Goal: Use online tool/utility: Utilize a website feature to perform a specific function

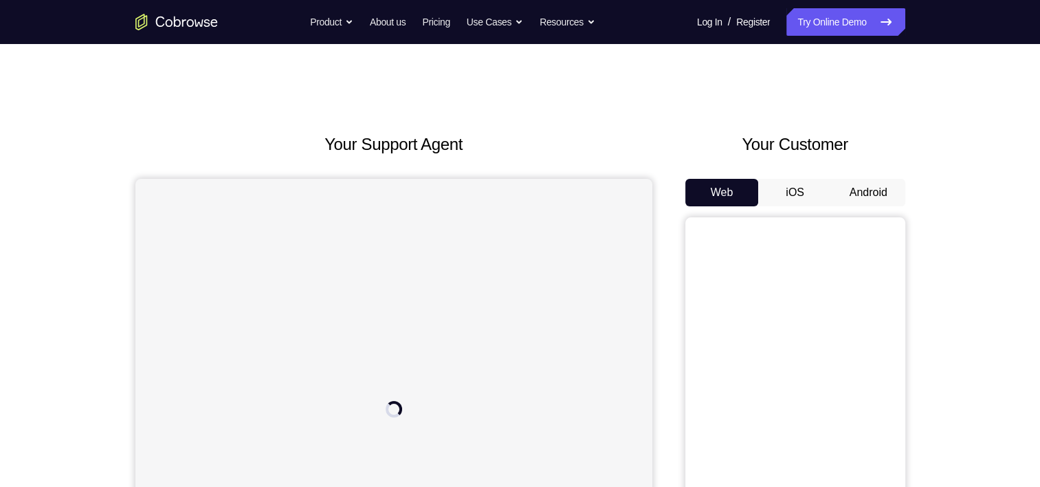
click at [869, 198] on button "Android" at bounding box center [869, 192] width 74 height 27
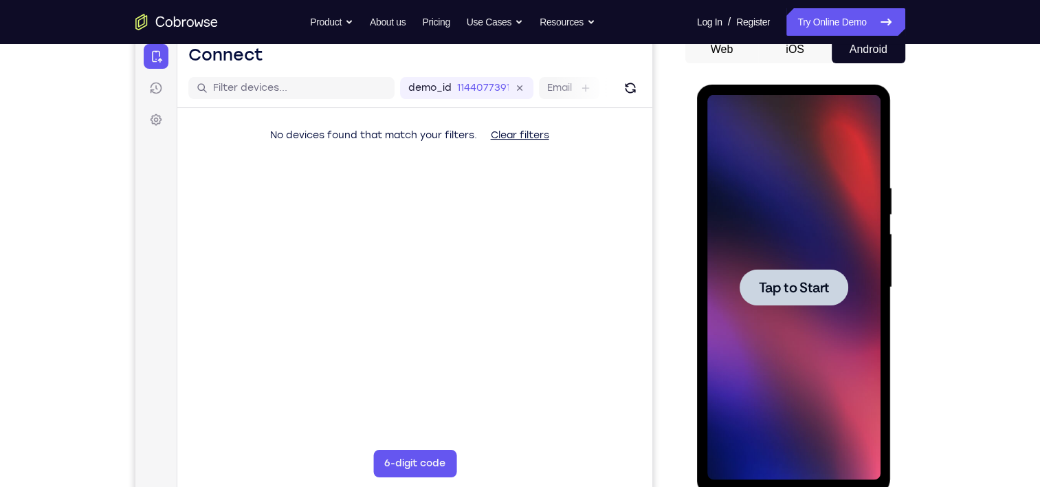
click at [779, 285] on span "Tap to Start" at bounding box center [794, 287] width 70 height 14
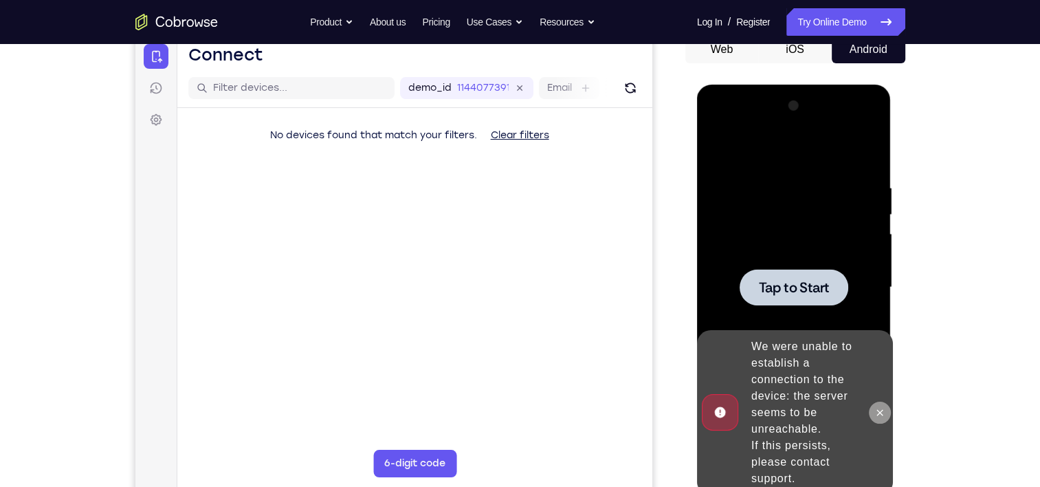
click at [878, 410] on icon at bounding box center [880, 412] width 6 height 6
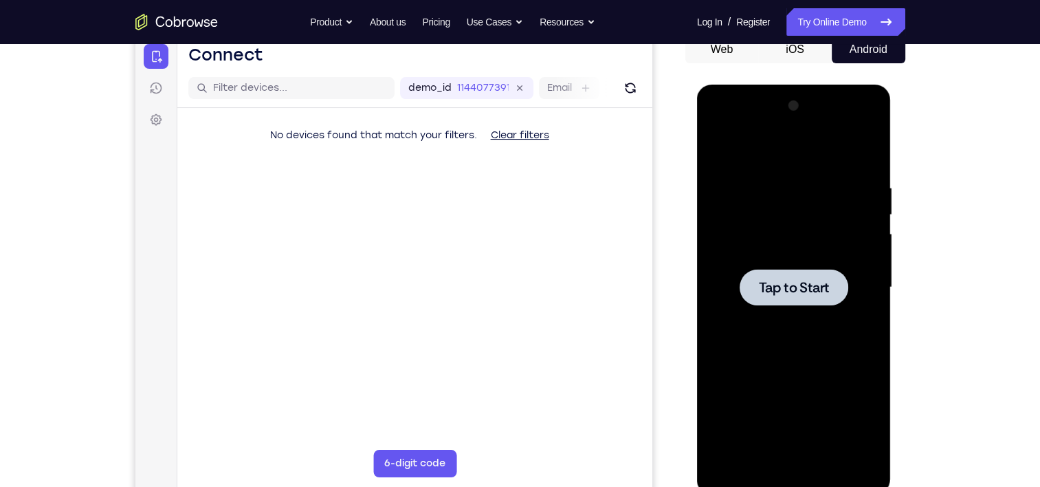
click at [802, 306] on div at bounding box center [793, 287] width 173 height 385
click at [805, 300] on div at bounding box center [793, 287] width 109 height 36
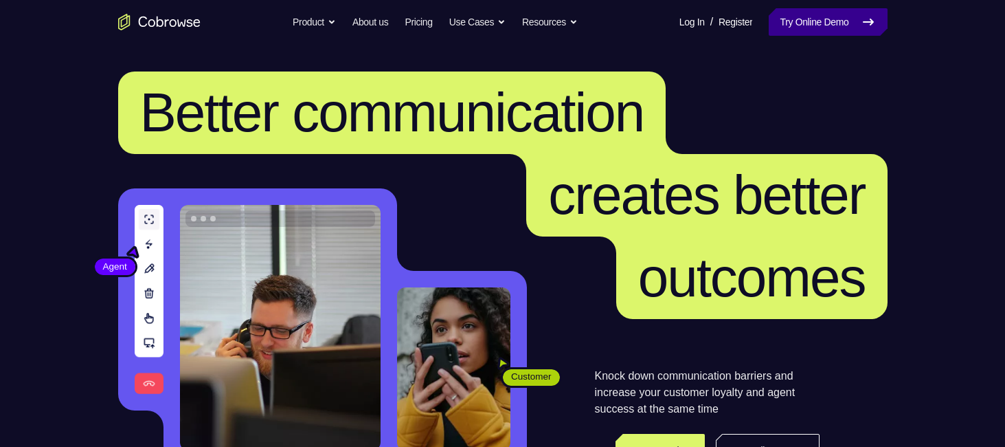
click at [785, 12] on link "Try Online Demo" at bounding box center [828, 21] width 118 height 27
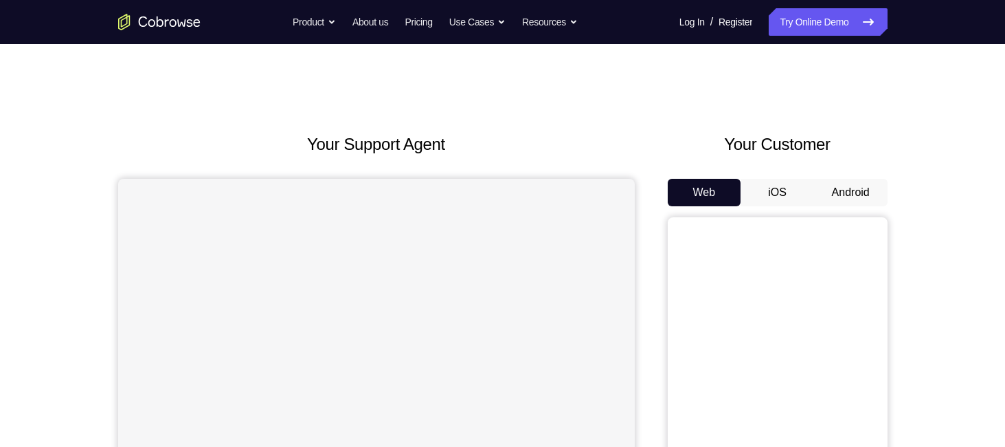
click at [862, 199] on button "Android" at bounding box center [851, 192] width 74 height 27
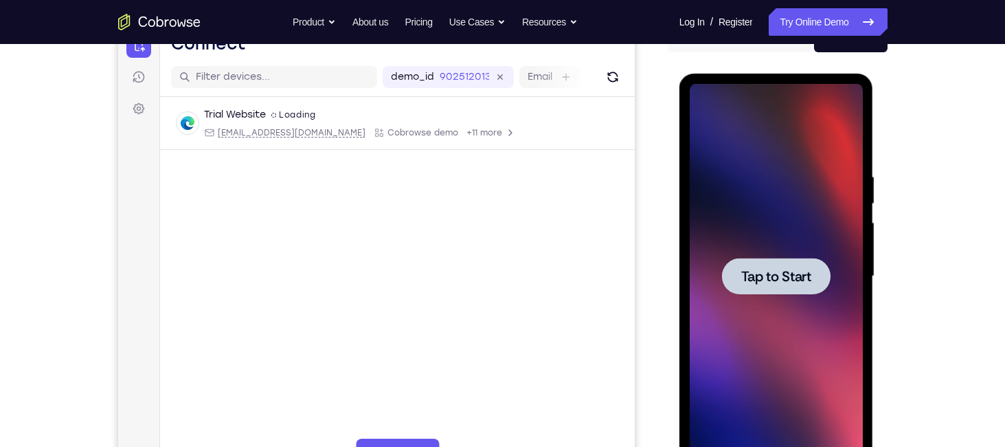
click at [730, 271] on div at bounding box center [776, 276] width 109 height 36
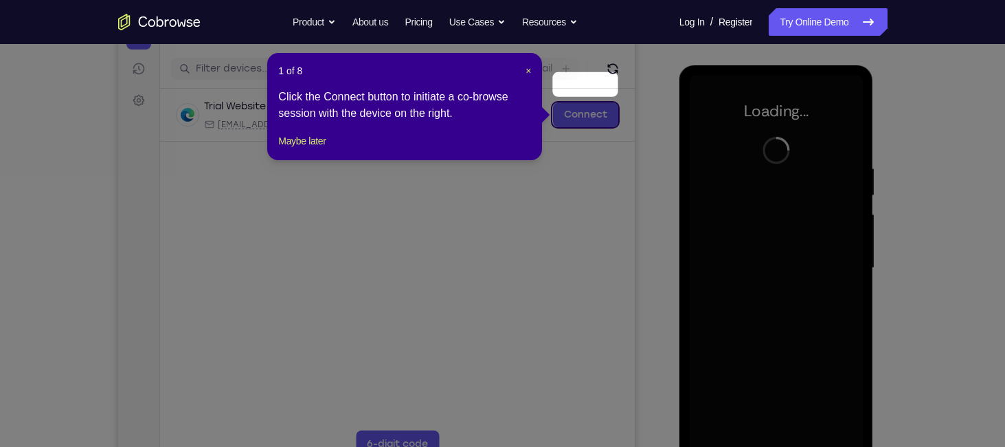
scroll to position [136, 0]
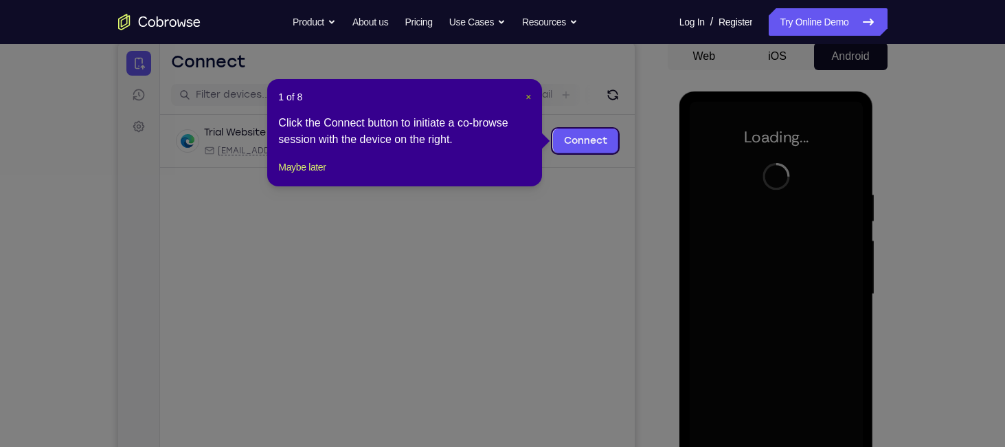
click at [528, 94] on span "×" at bounding box center [528, 96] width 5 height 11
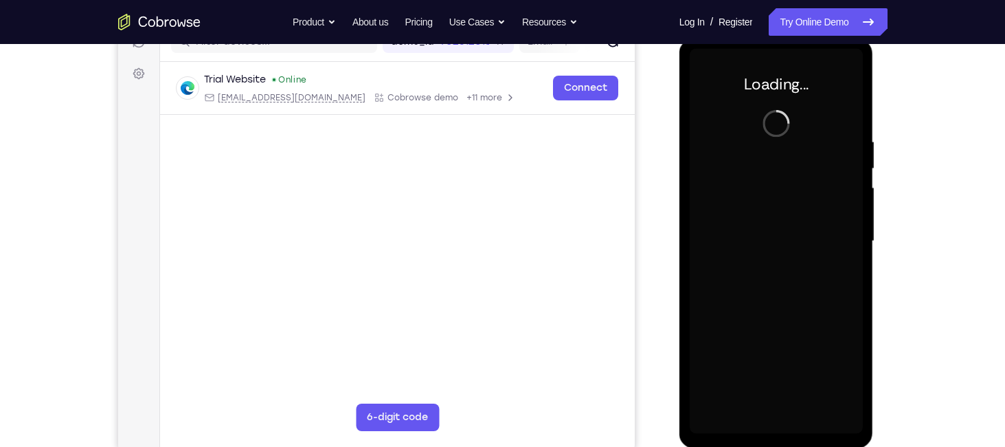
scroll to position [190, 0]
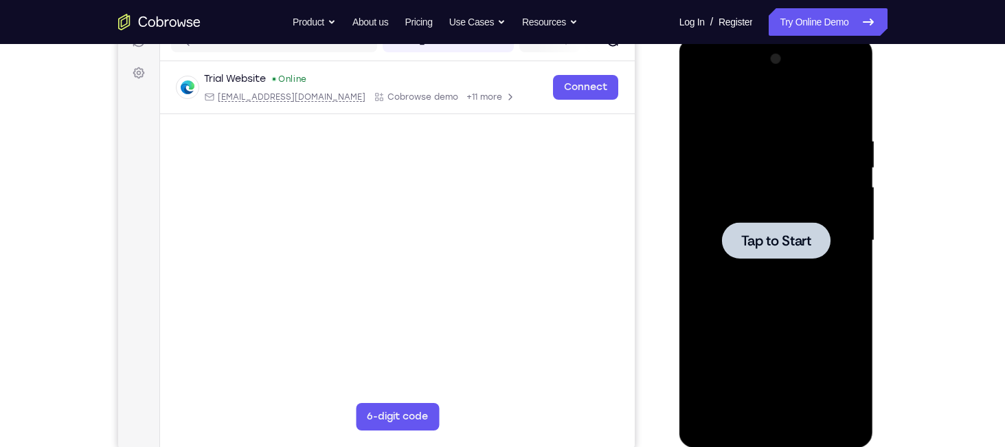
click at [747, 234] on span "Tap to Start" at bounding box center [777, 241] width 70 height 14
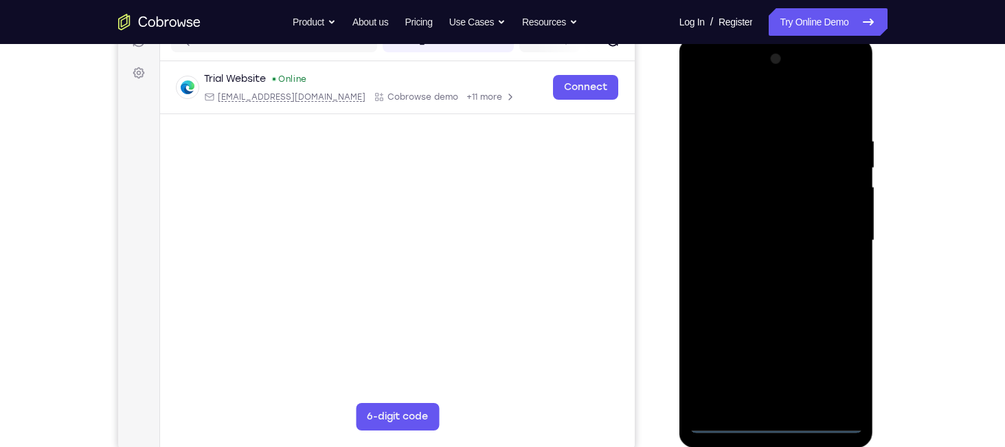
click at [777, 427] on div at bounding box center [776, 240] width 173 height 385
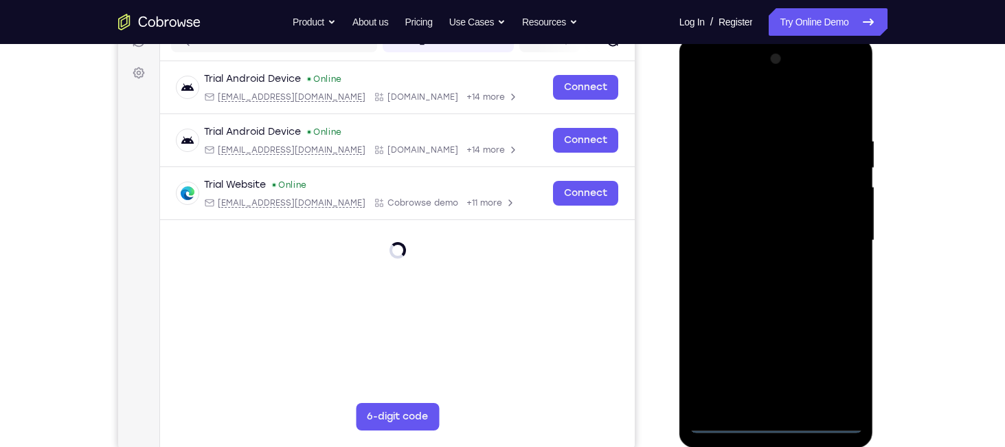
click at [777, 421] on div at bounding box center [776, 240] width 173 height 385
click at [836, 357] on div at bounding box center [776, 240] width 173 height 385
click at [735, 97] on div at bounding box center [776, 240] width 173 height 385
click at [752, 231] on div at bounding box center [776, 240] width 173 height 385
click at [829, 244] on div at bounding box center [776, 240] width 173 height 385
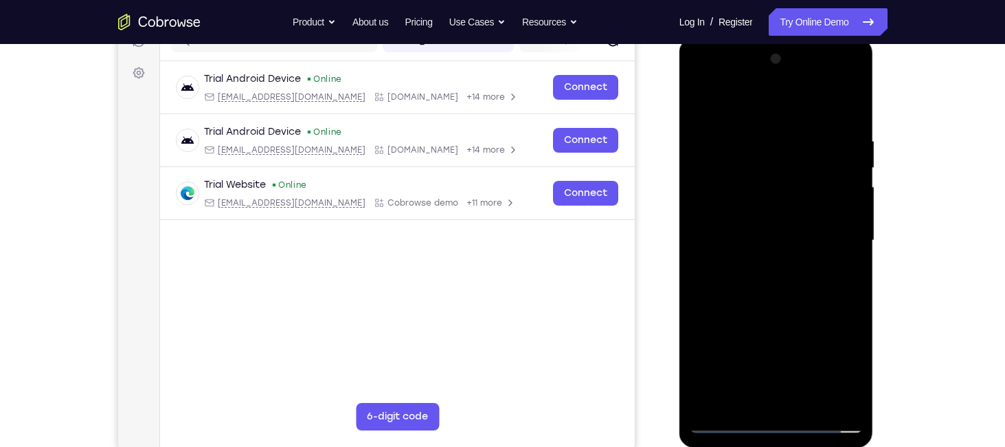
click at [710, 121] on div at bounding box center [776, 240] width 173 height 385
click at [718, 421] on div at bounding box center [776, 240] width 173 height 385
drag, startPoint x: 798, startPoint y: 312, endPoint x: 780, endPoint y: 206, distance: 107.3
click at [780, 206] on div at bounding box center [776, 240] width 173 height 385
click at [728, 420] on div at bounding box center [776, 240] width 173 height 385
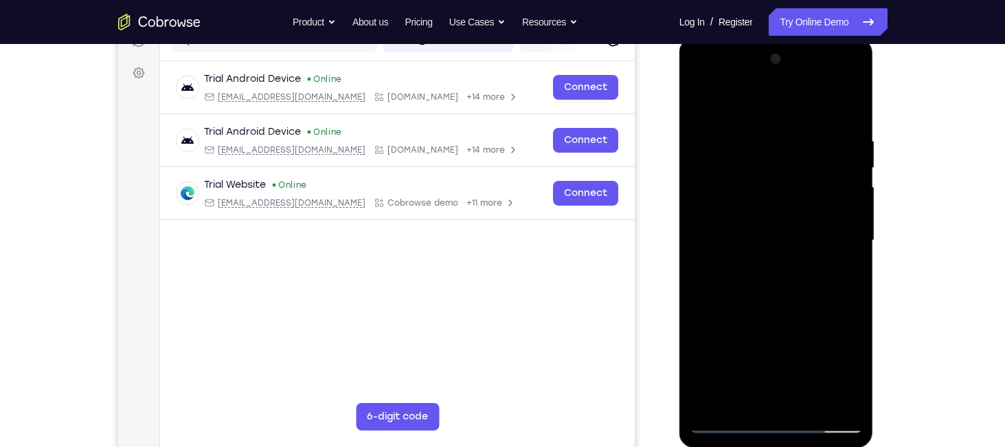
click at [731, 423] on div at bounding box center [776, 240] width 173 height 385
click at [839, 230] on div at bounding box center [776, 240] width 173 height 385
click at [839, 238] on div at bounding box center [776, 240] width 173 height 385
click at [759, 265] on div at bounding box center [776, 240] width 173 height 385
click at [759, 267] on div at bounding box center [776, 240] width 173 height 385
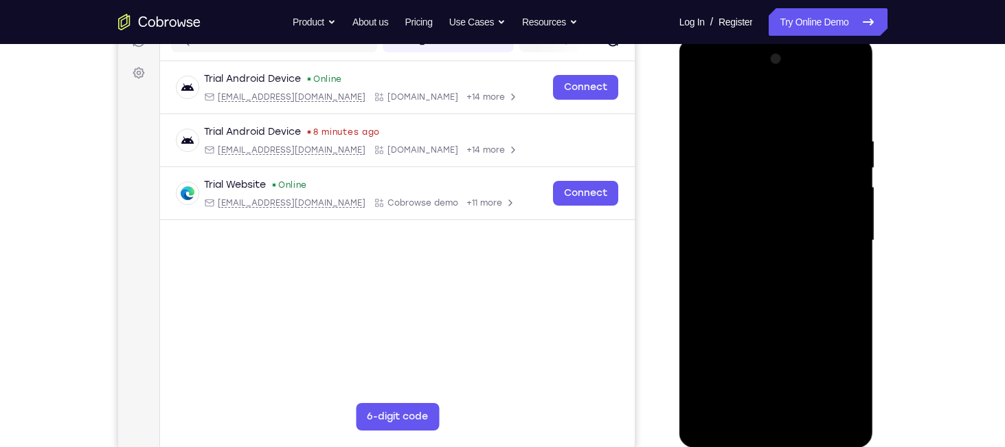
click at [709, 138] on div at bounding box center [776, 240] width 173 height 385
drag, startPoint x: 794, startPoint y: 324, endPoint x: 770, endPoint y: -58, distance: 382.2
click at [770, 38] on html "Online web based iOS Simulators and Android Emulators. Run iPhone, iPad, Mobile…" at bounding box center [778, 244] width 196 height 412
click at [739, 232] on div at bounding box center [776, 240] width 173 height 385
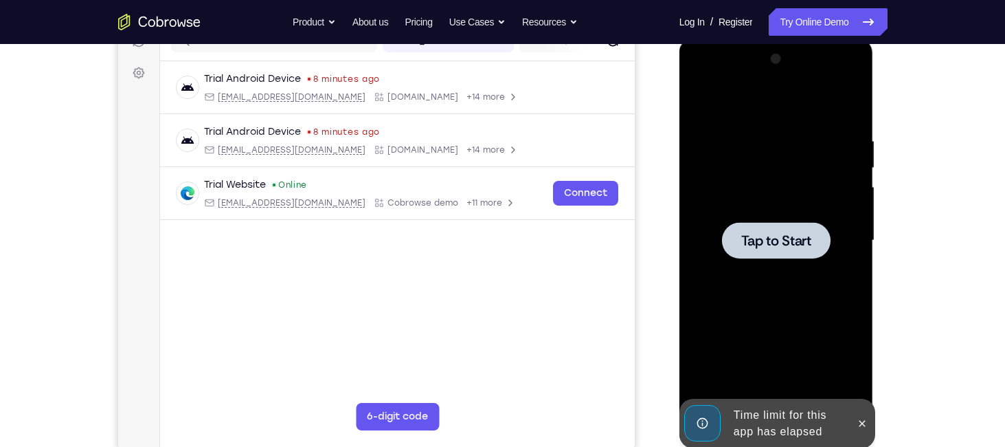
click at [783, 199] on div at bounding box center [776, 240] width 173 height 385
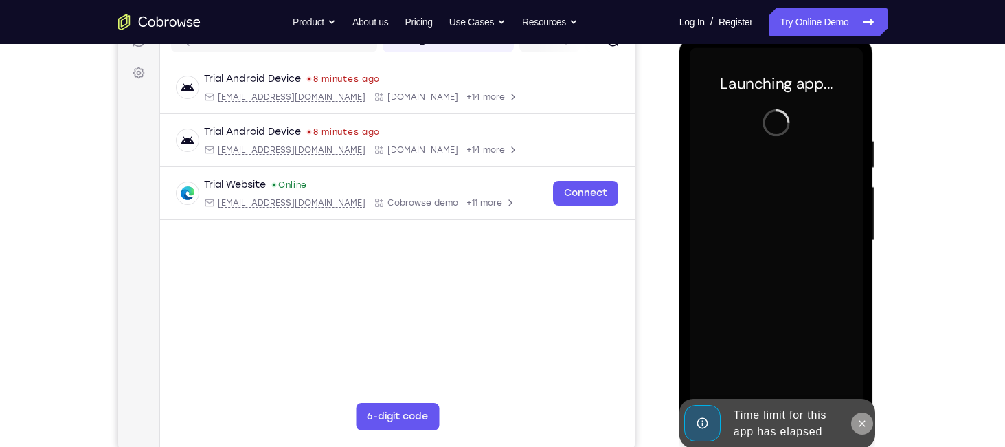
click at [860, 421] on icon at bounding box center [863, 423] width 6 height 6
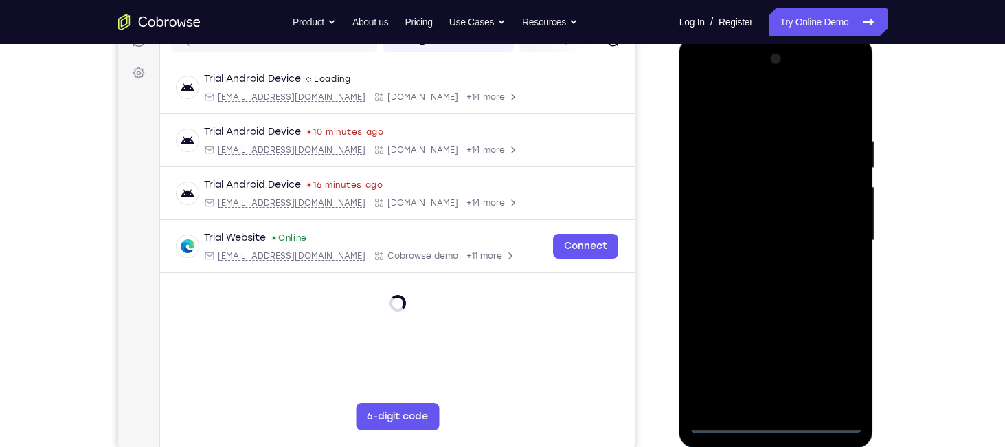
click at [778, 424] on div at bounding box center [776, 240] width 173 height 385
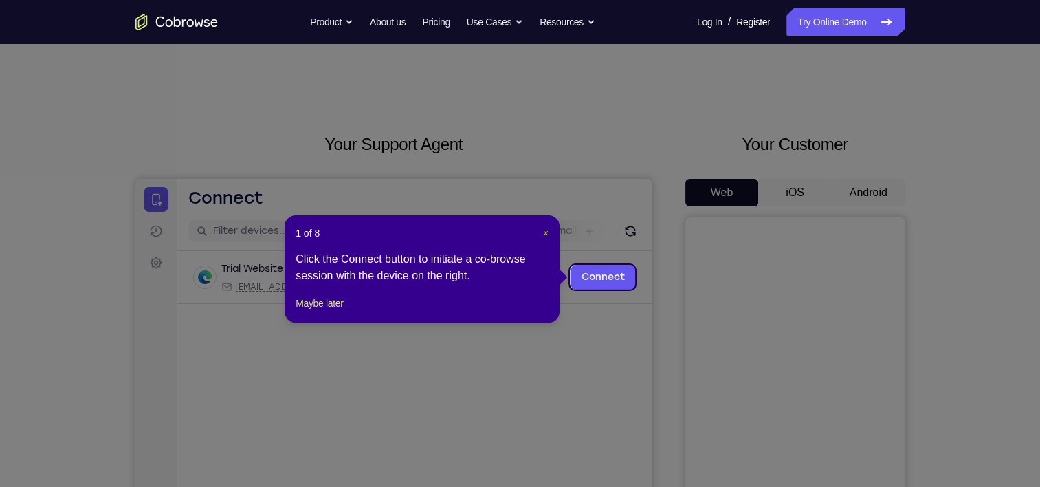
click at [546, 232] on span "×" at bounding box center [545, 232] width 5 height 11
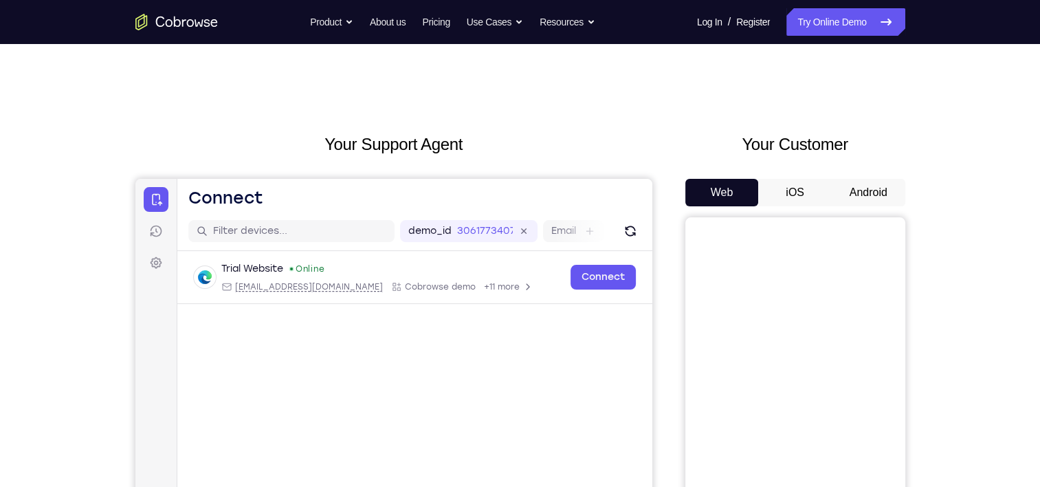
click at [873, 194] on button "Android" at bounding box center [869, 192] width 74 height 27
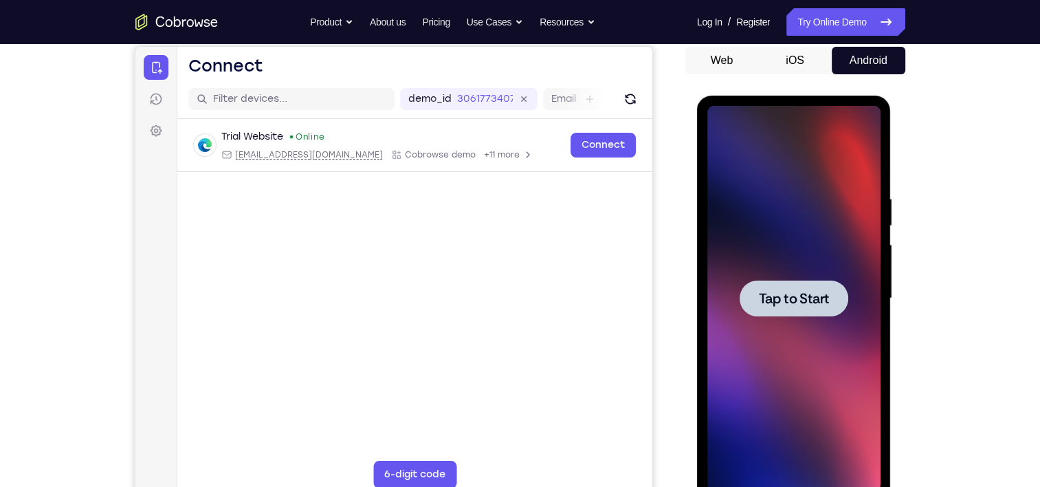
click at [848, 333] on div at bounding box center [793, 298] width 173 height 385
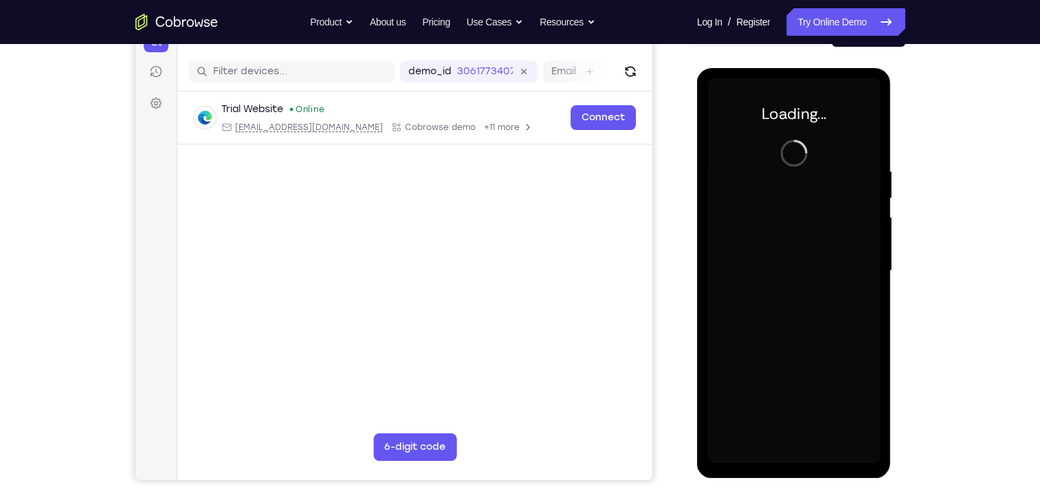
scroll to position [162, 0]
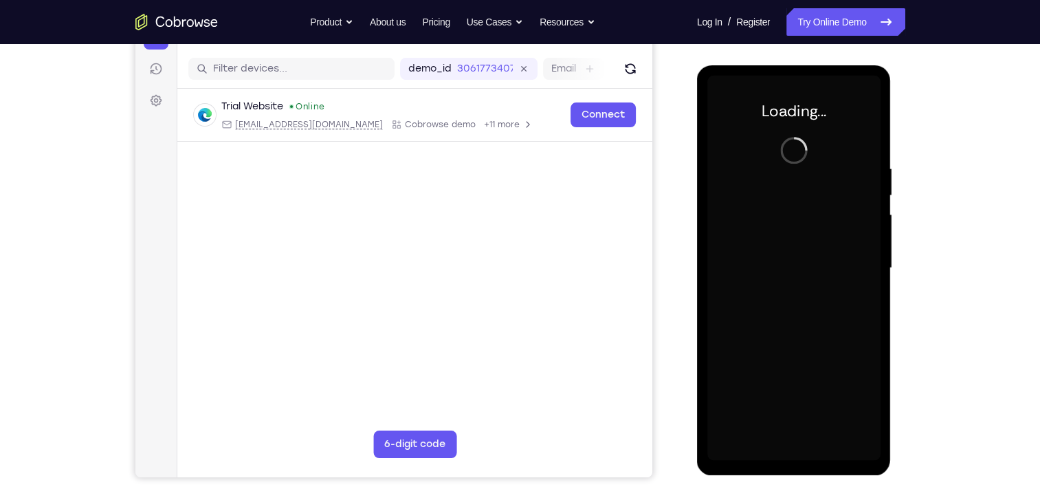
click at [811, 236] on div at bounding box center [793, 268] width 173 height 385
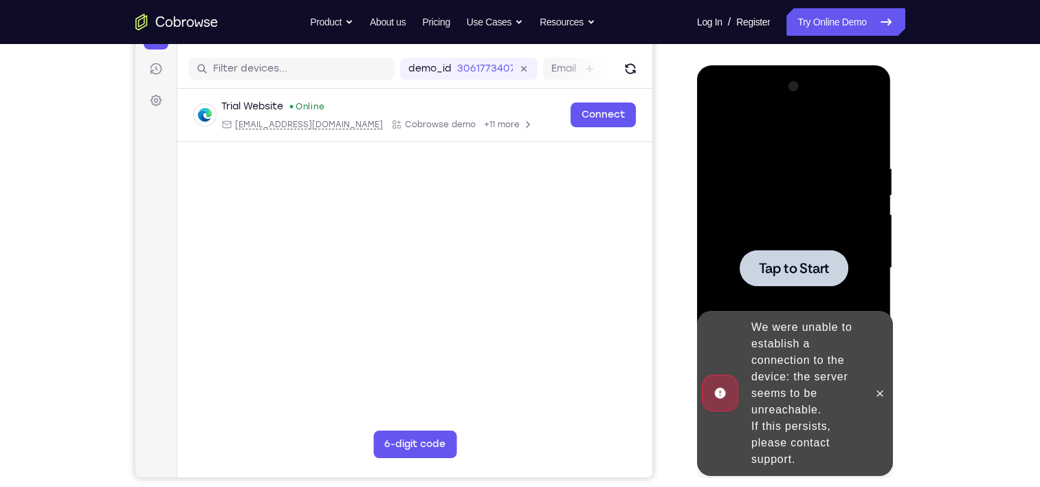
click at [807, 264] on span "Tap to Start" at bounding box center [794, 268] width 70 height 14
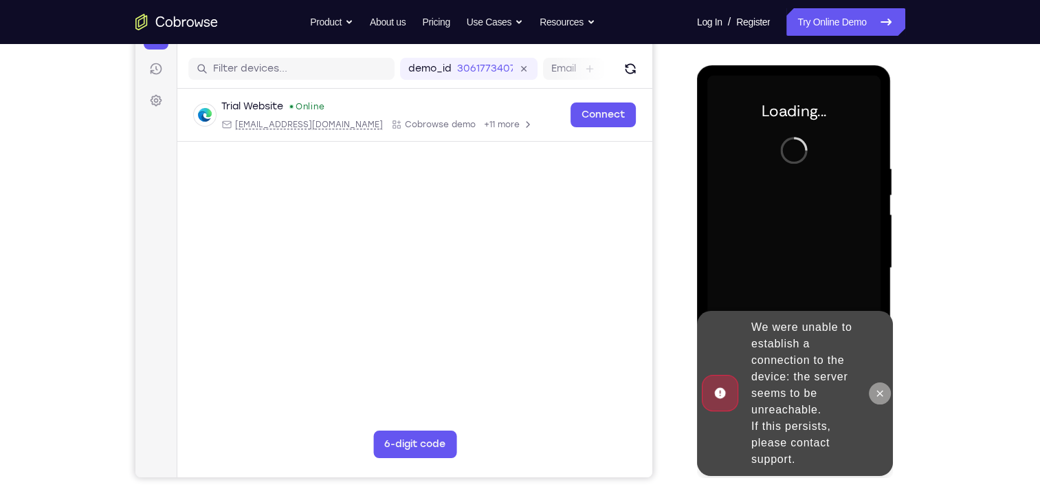
click at [879, 389] on icon at bounding box center [879, 393] width 11 height 11
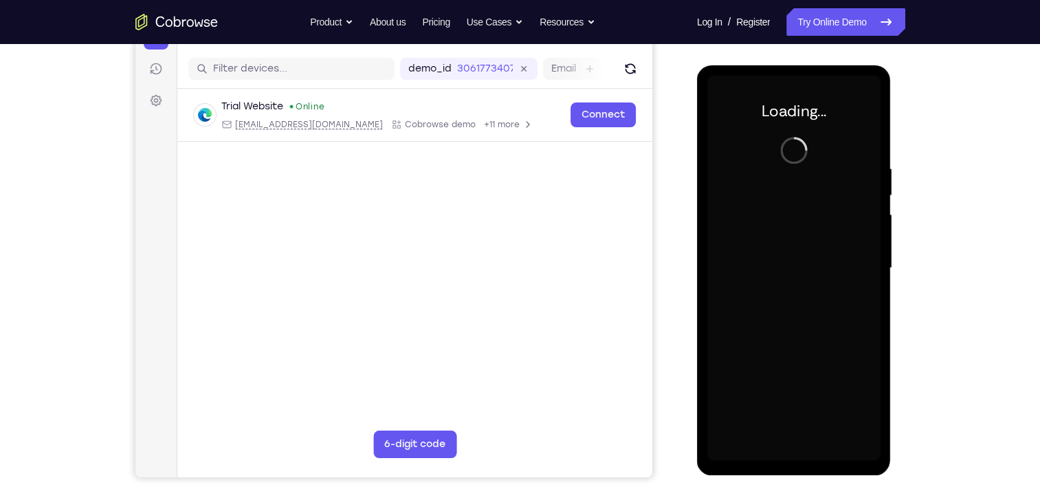
click at [784, 227] on div at bounding box center [793, 268] width 173 height 385
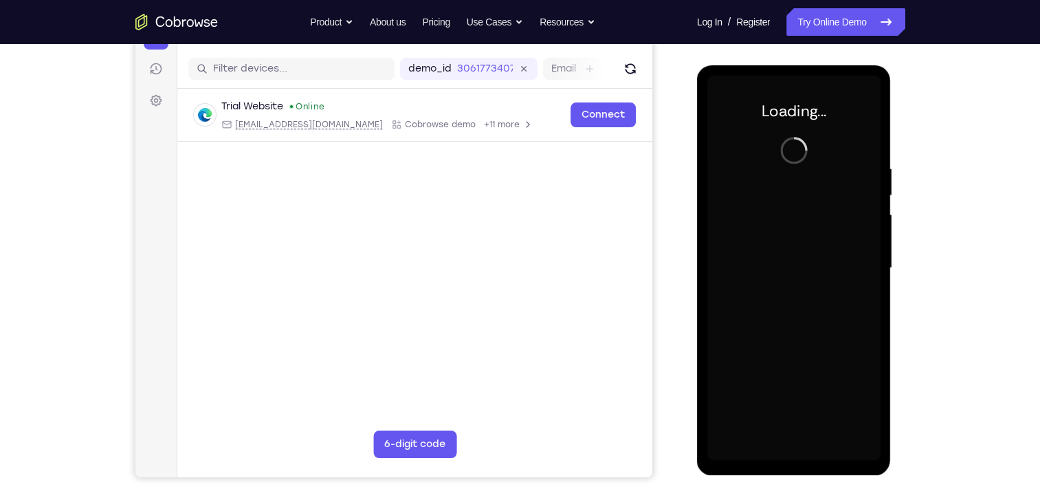
click at [784, 227] on div at bounding box center [793, 268] width 173 height 385
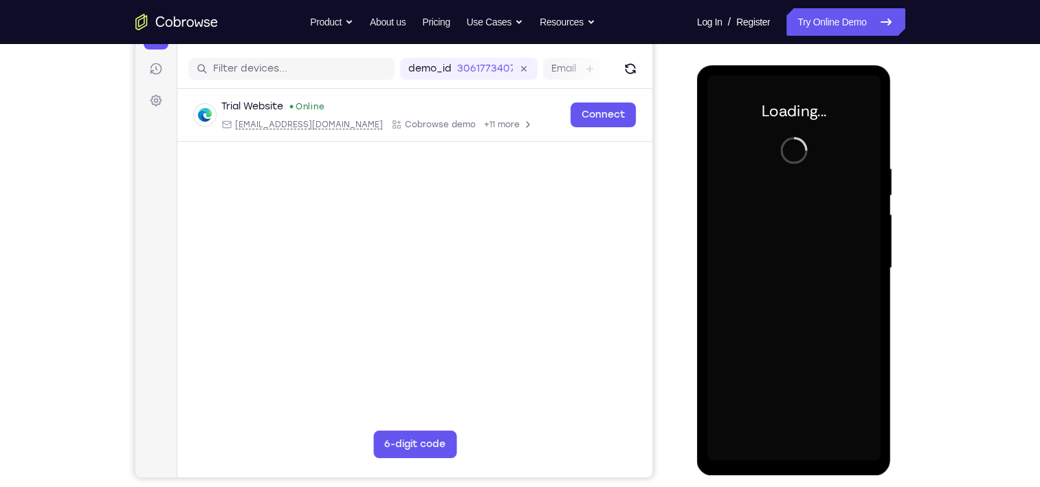
click at [784, 227] on div at bounding box center [793, 268] width 173 height 385
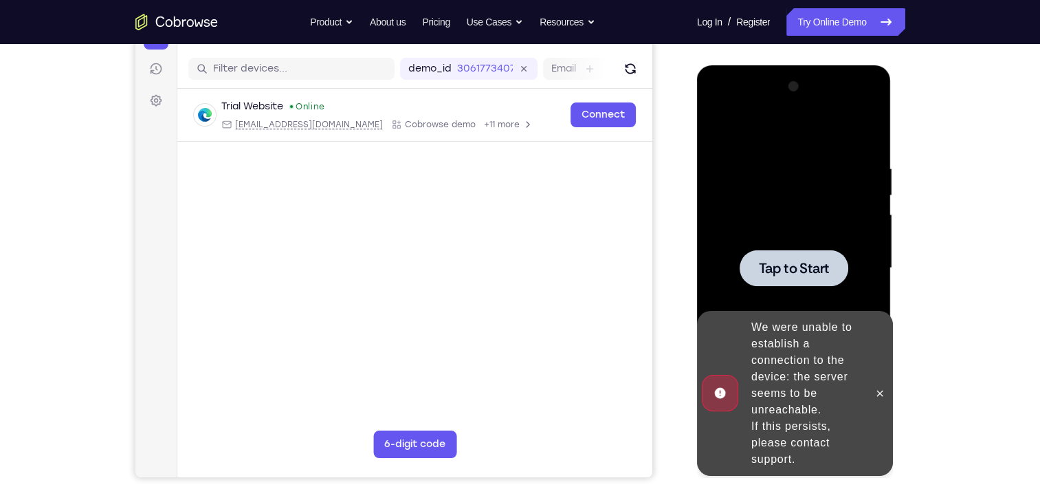
click at [779, 275] on span "Tap to Start" at bounding box center [794, 268] width 70 height 14
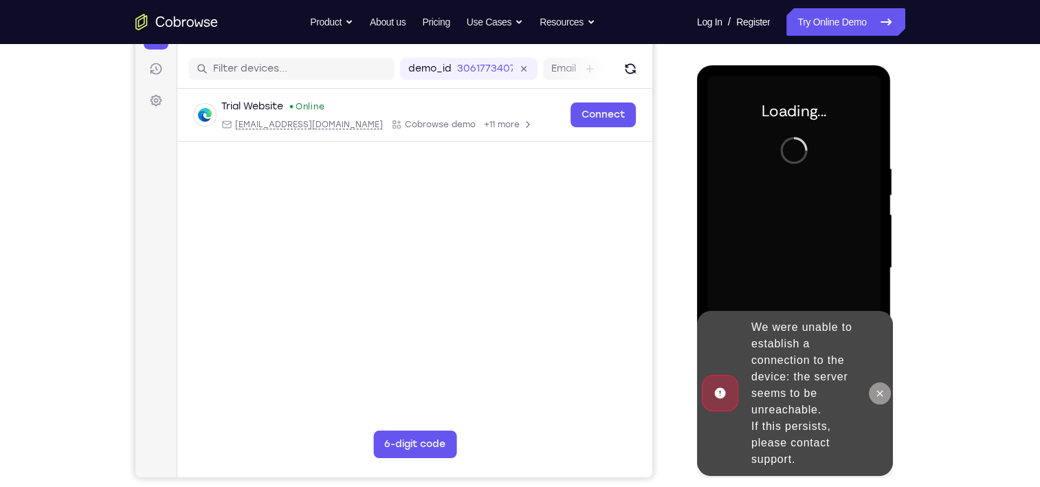
click at [882, 395] on icon at bounding box center [880, 393] width 6 height 6
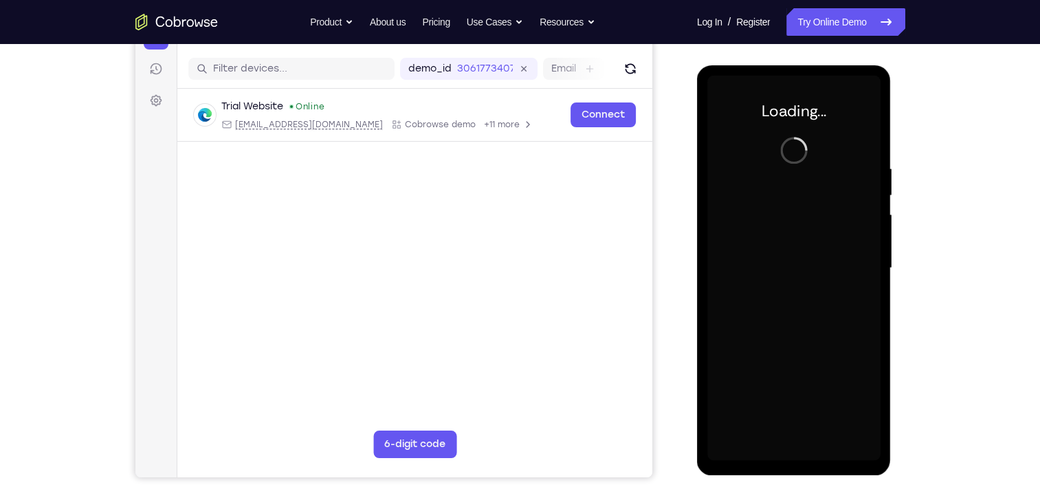
click at [758, 146] on div at bounding box center [793, 268] width 173 height 385
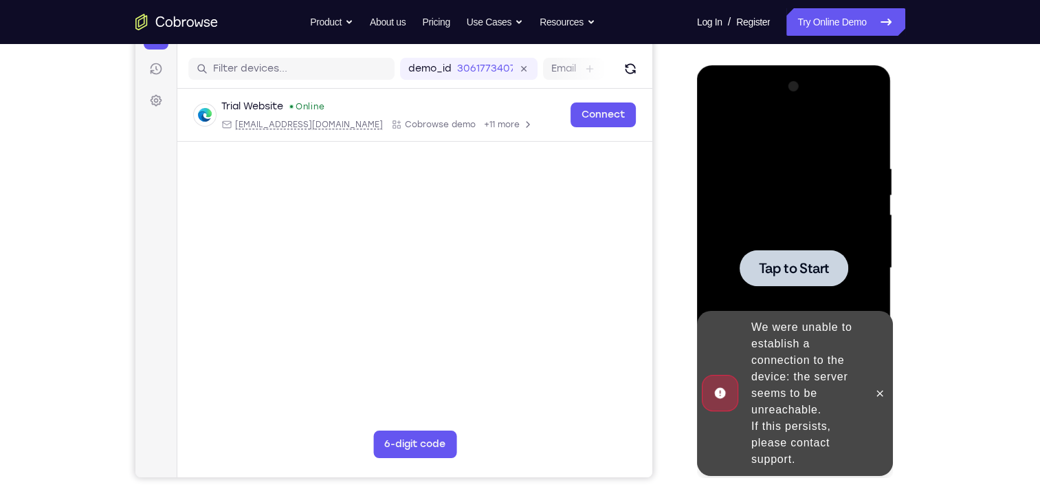
click at [484, 272] on main "demo_id 3061773407 3061773407 Email User ID Device ID Device name 6-digit code …" at bounding box center [414, 279] width 475 height 460
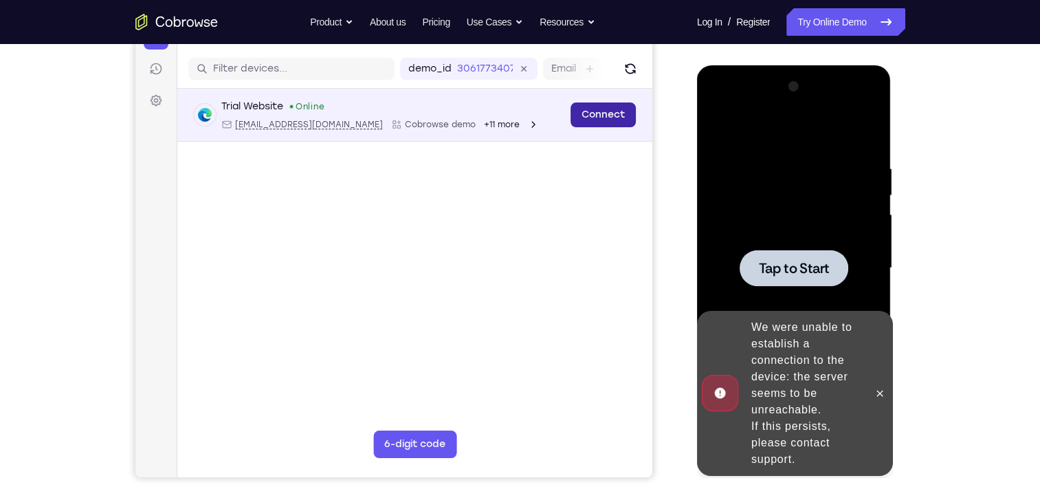
click at [591, 116] on link "Connect" at bounding box center [602, 114] width 65 height 25
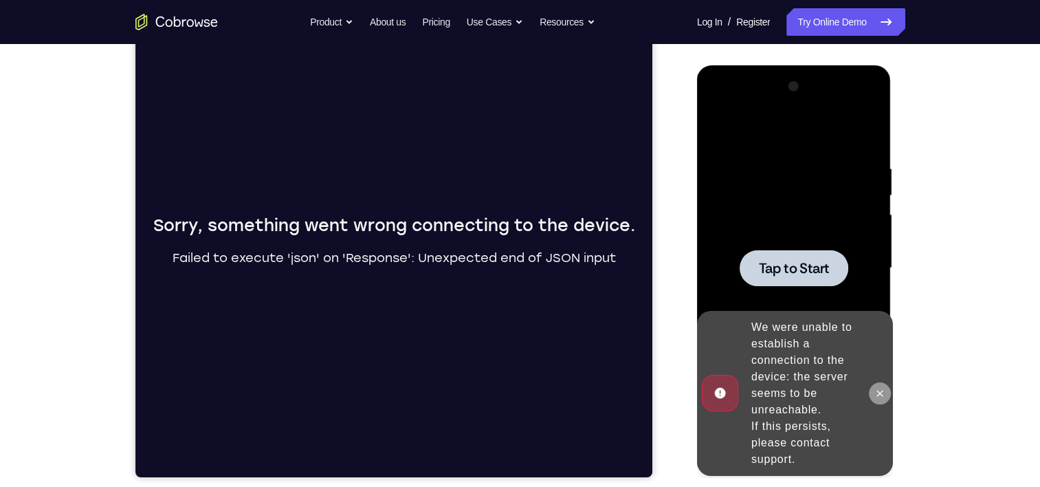
click at [874, 392] on icon at bounding box center [879, 393] width 11 height 11
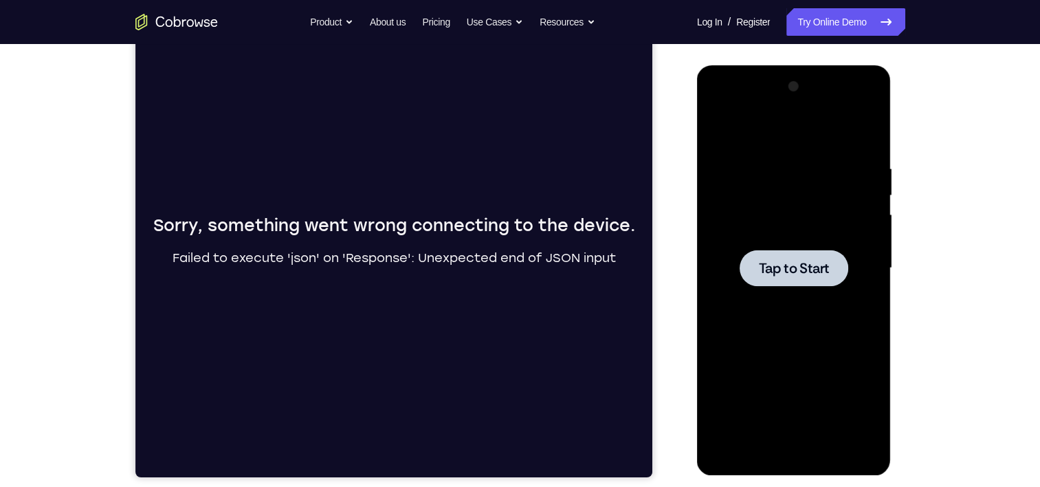
click at [500, 204] on div "Sorry, something went wrong connecting to the device. Failed to execute 'json' …" at bounding box center [393, 246] width 517 height 460
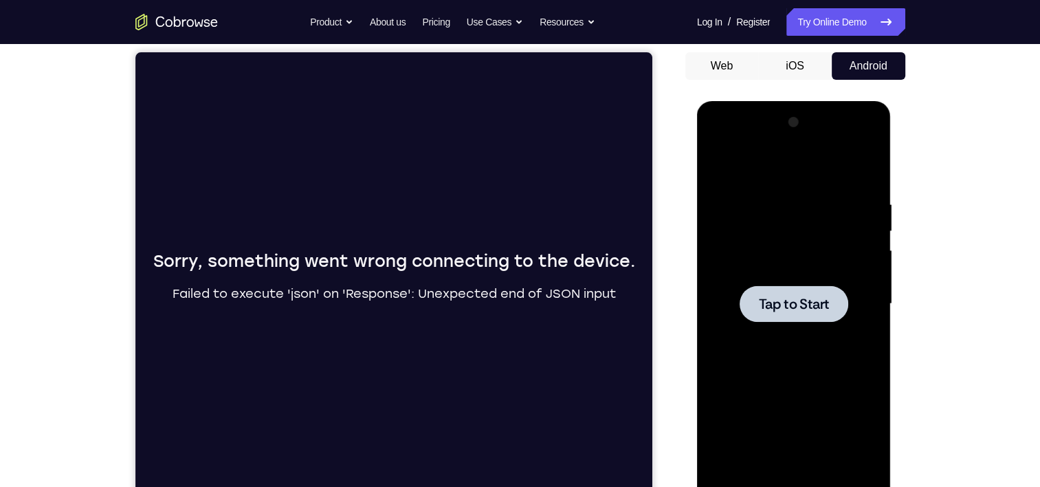
scroll to position [133, 0]
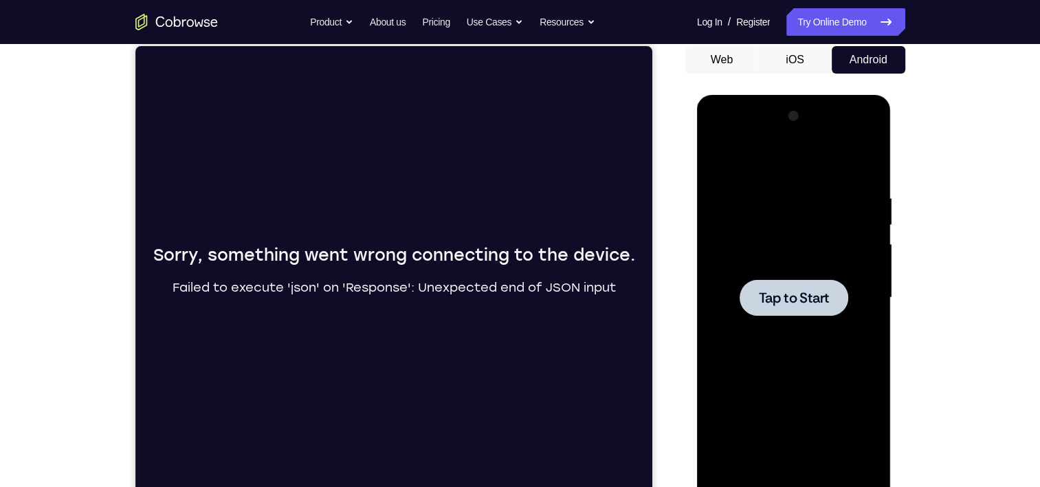
click at [781, 65] on button "iOS" at bounding box center [795, 59] width 74 height 27
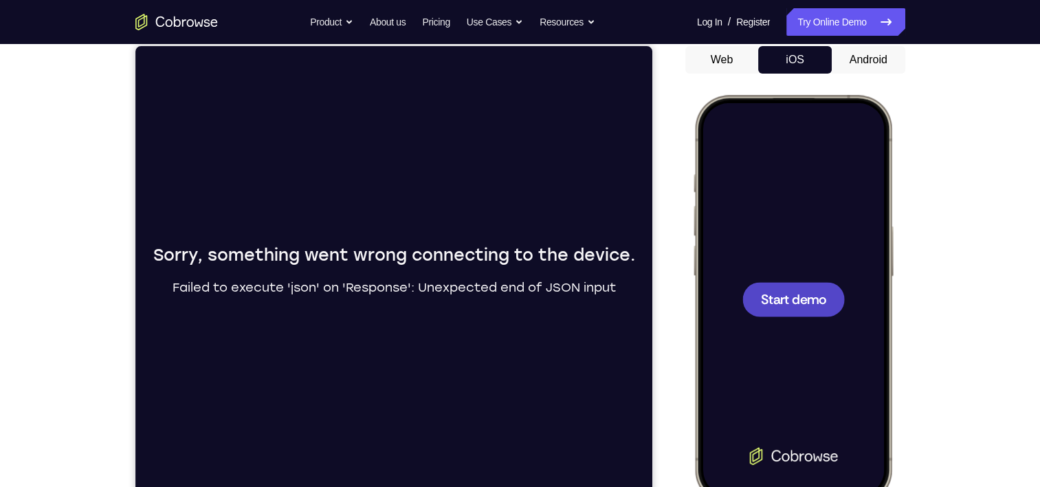
scroll to position [0, 0]
click at [784, 313] on div at bounding box center [793, 299] width 102 height 34
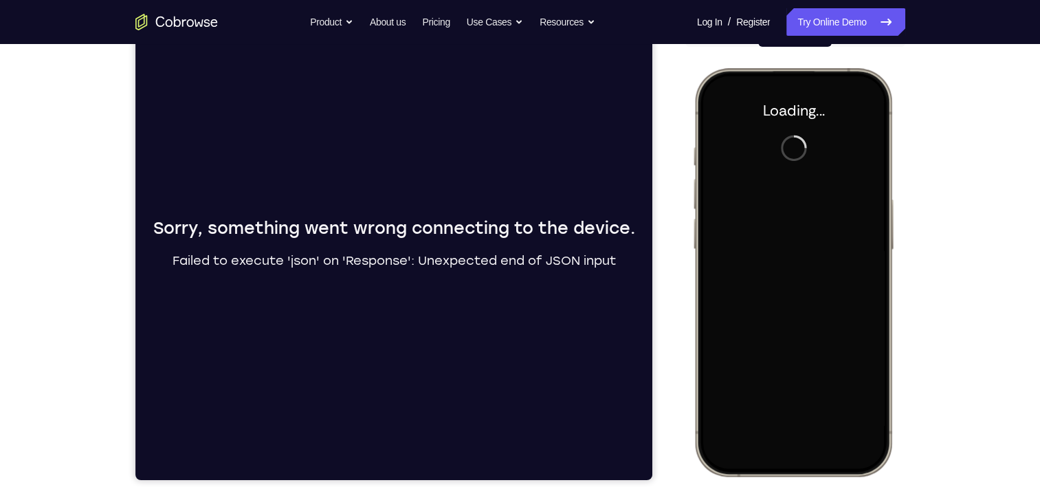
scroll to position [160, 0]
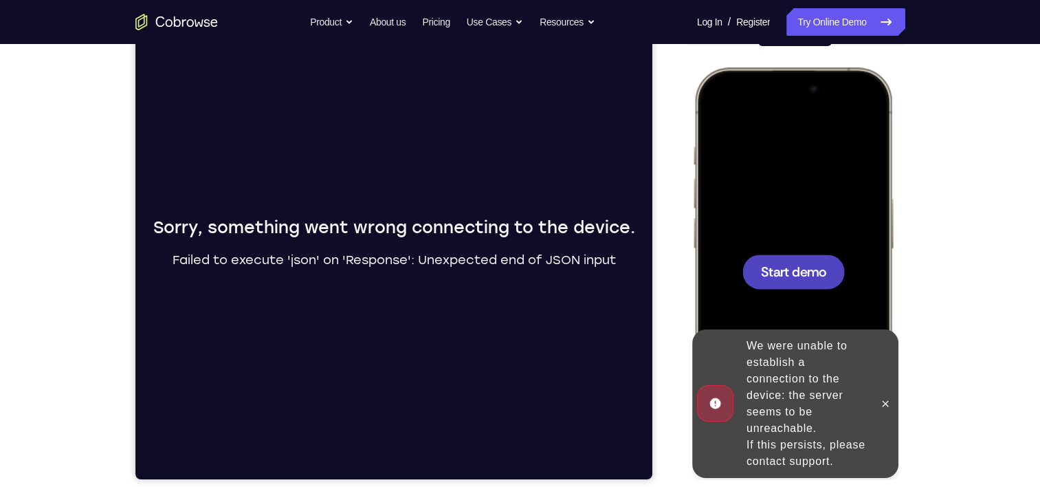
click at [774, 268] on span "Start demo" at bounding box center [792, 271] width 65 height 13
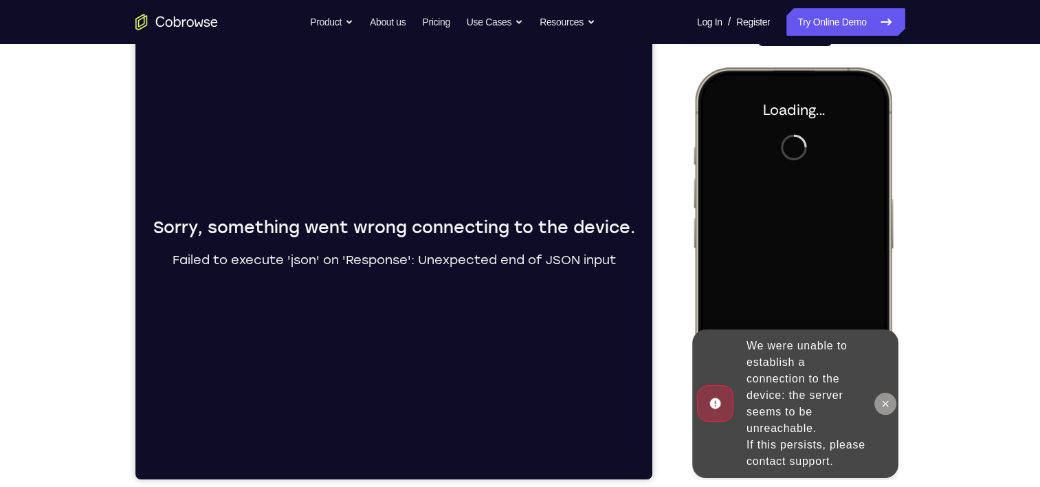
click at [882, 403] on icon at bounding box center [884, 403] width 11 height 11
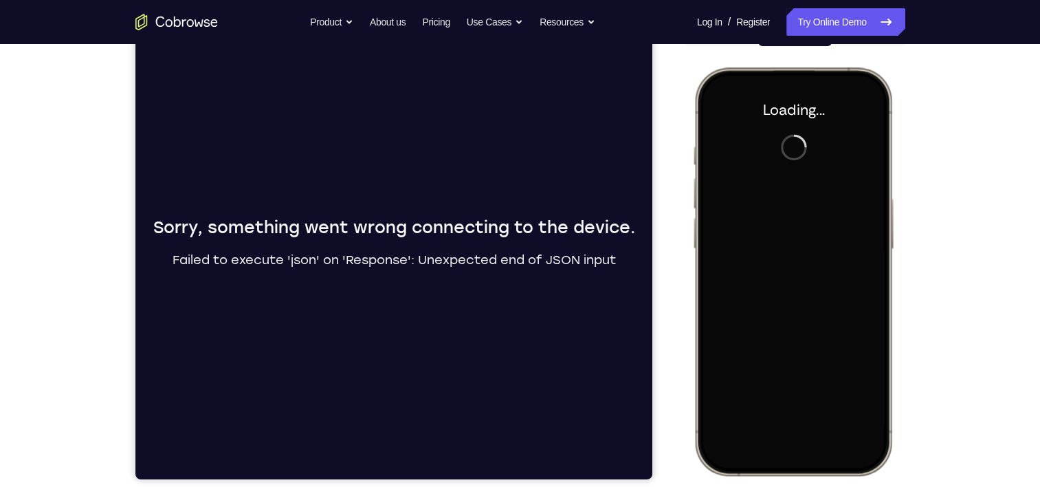
click at [771, 264] on div at bounding box center [792, 271] width 181 height 392
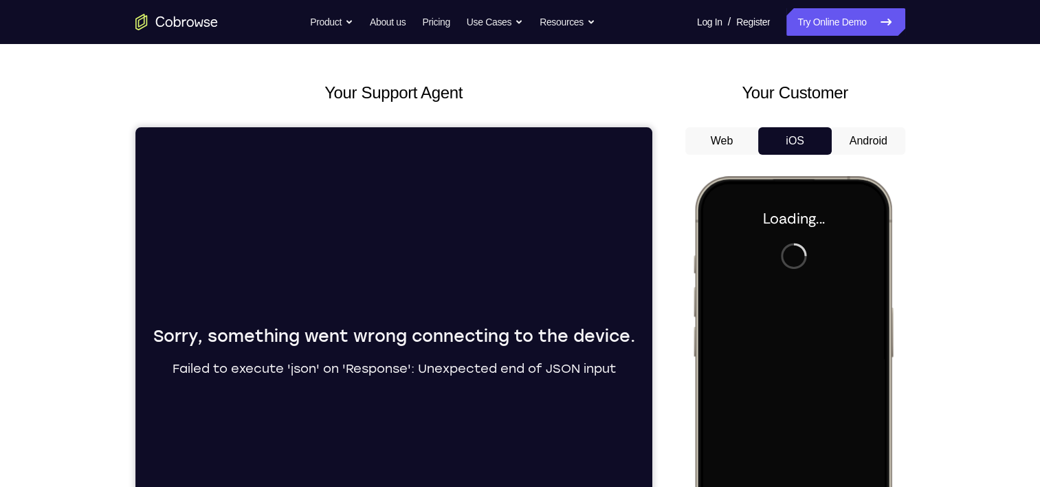
scroll to position [50, 0]
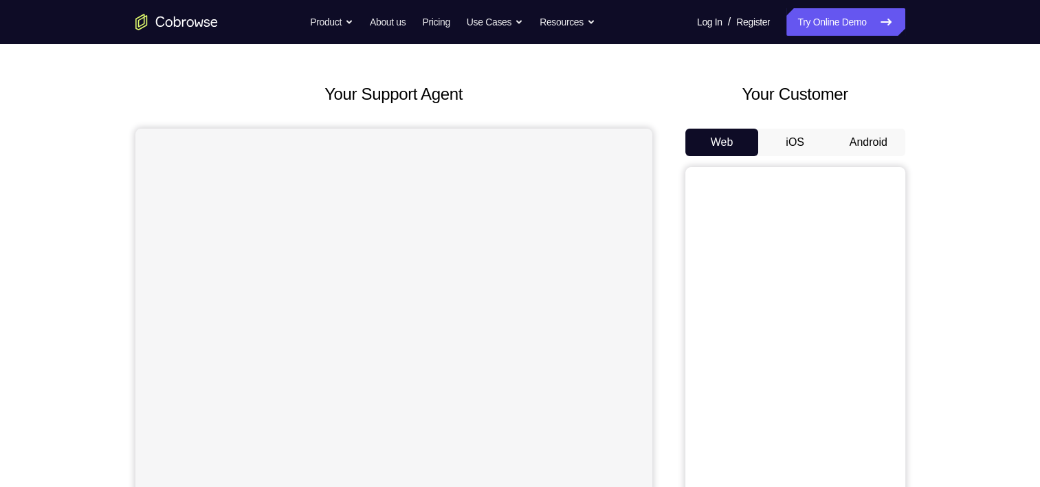
click at [850, 138] on button "Android" at bounding box center [869, 142] width 74 height 27
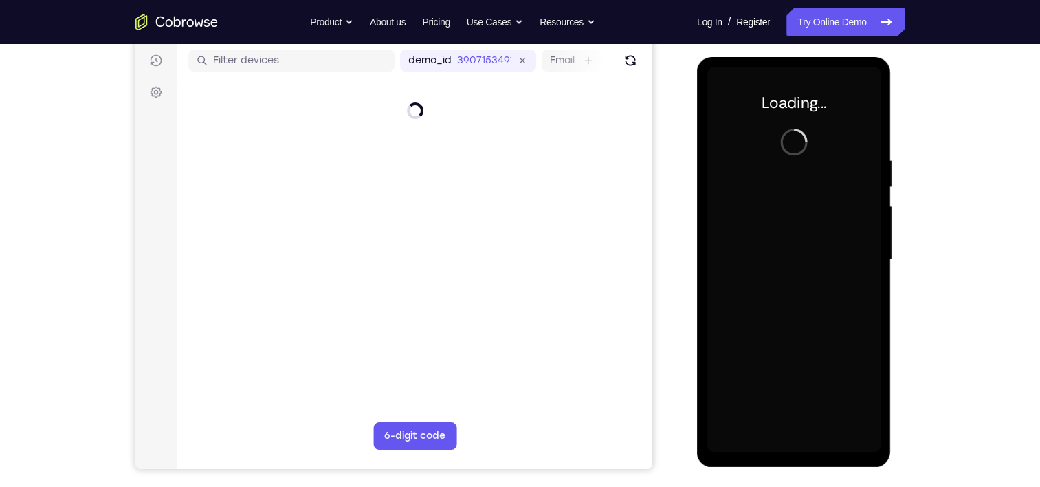
scroll to position [159, 0]
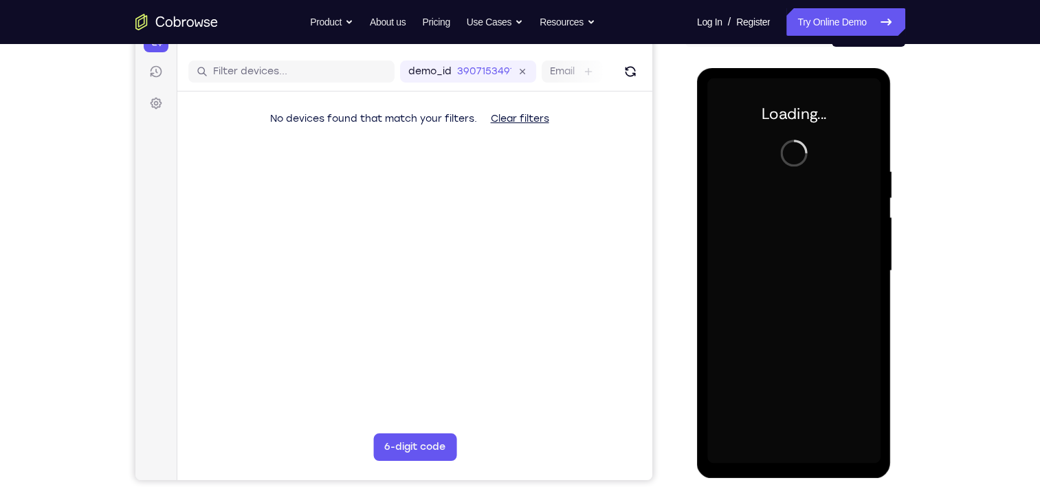
click at [796, 374] on div at bounding box center [793, 270] width 173 height 385
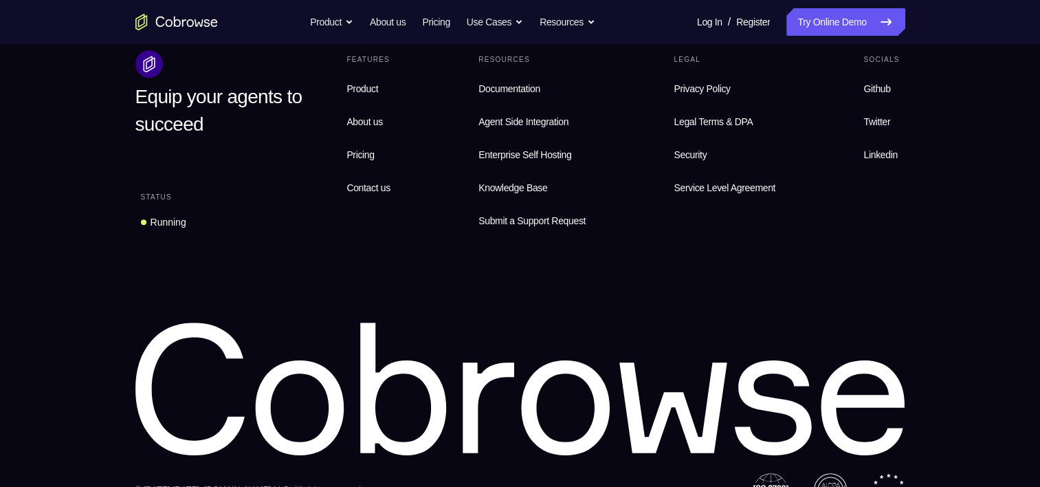
scroll to position [1002, 0]
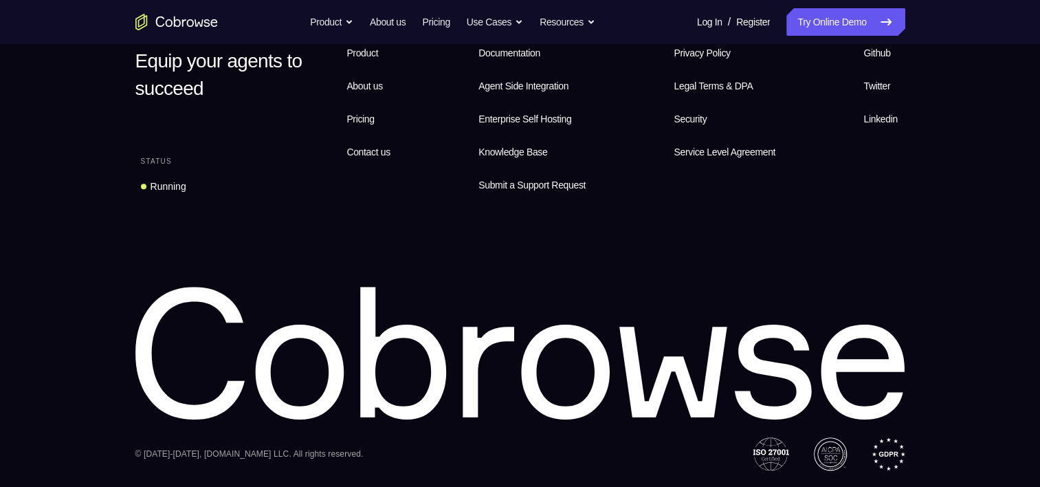
click at [770, 454] on img at bounding box center [770, 453] width 36 height 33
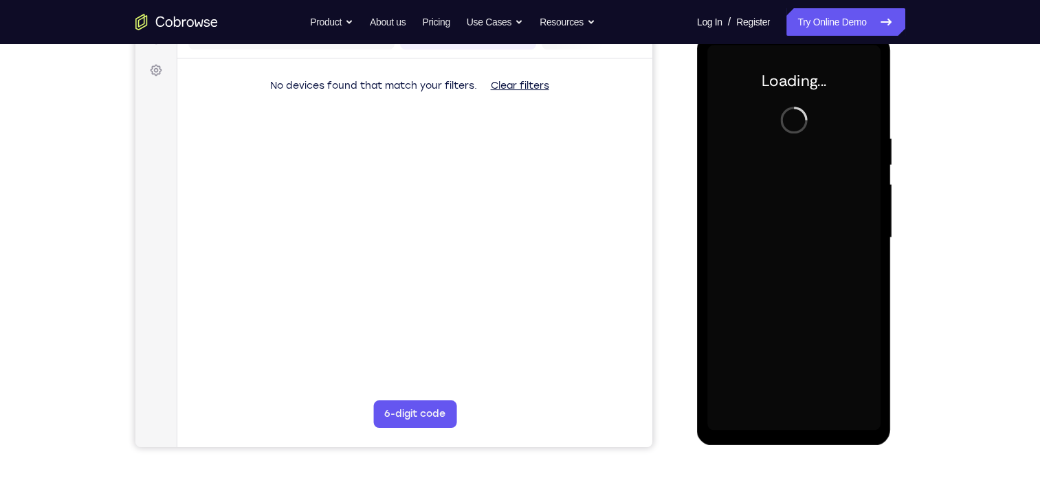
click at [780, 331] on div at bounding box center [793, 237] width 173 height 385
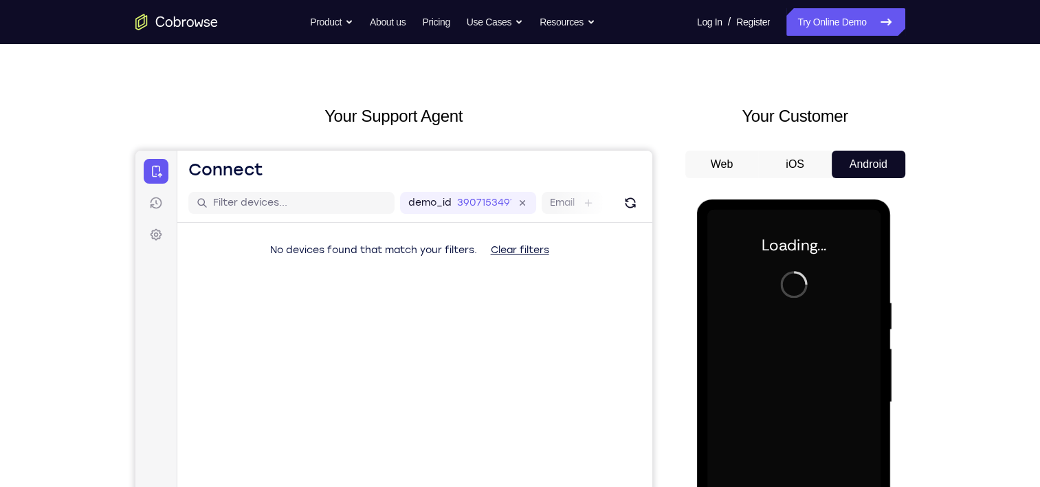
scroll to position [0, 0]
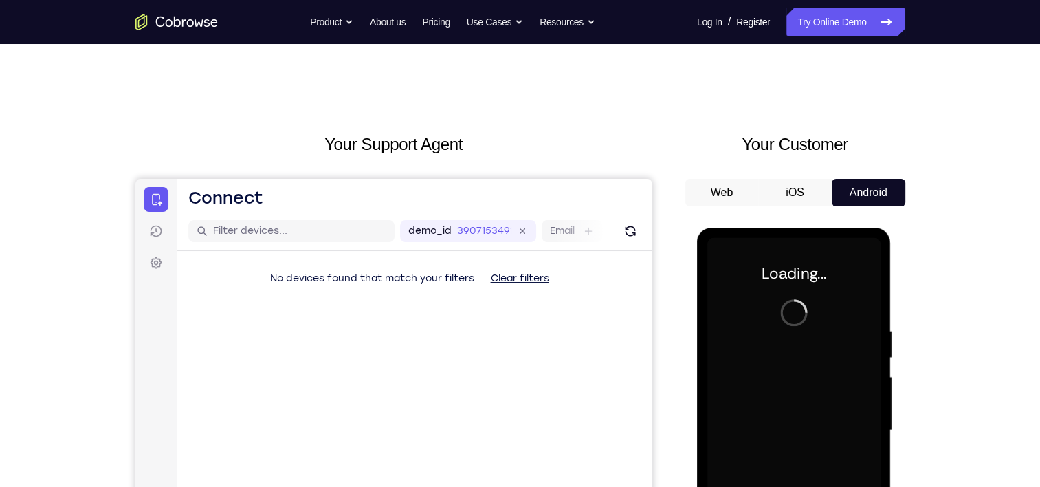
click at [780, 331] on div at bounding box center [793, 430] width 173 height 385
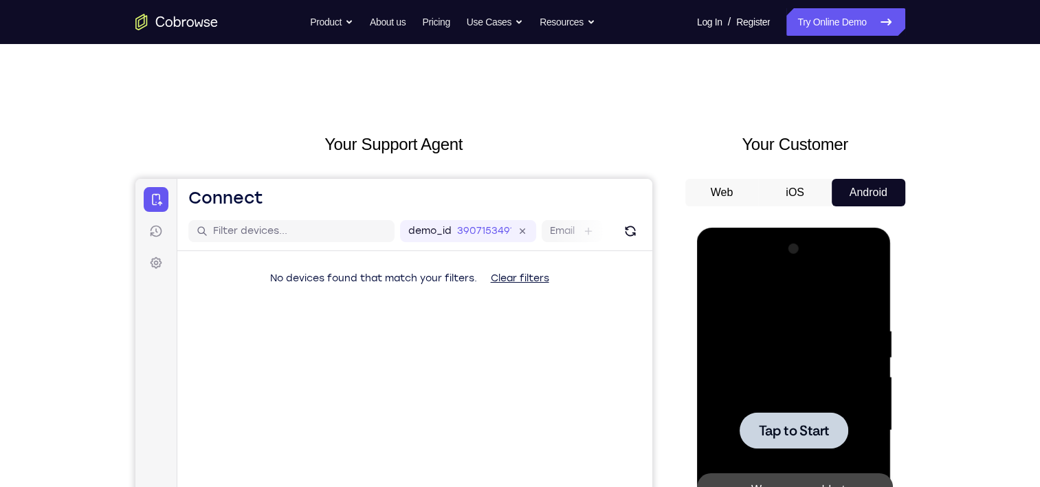
click at [786, 453] on div at bounding box center [793, 430] width 173 height 385
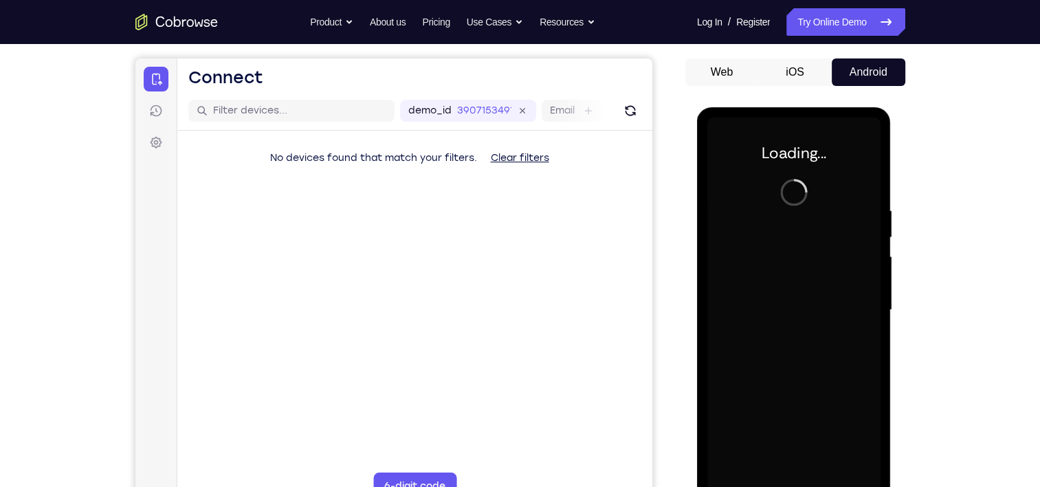
scroll to position [117, 0]
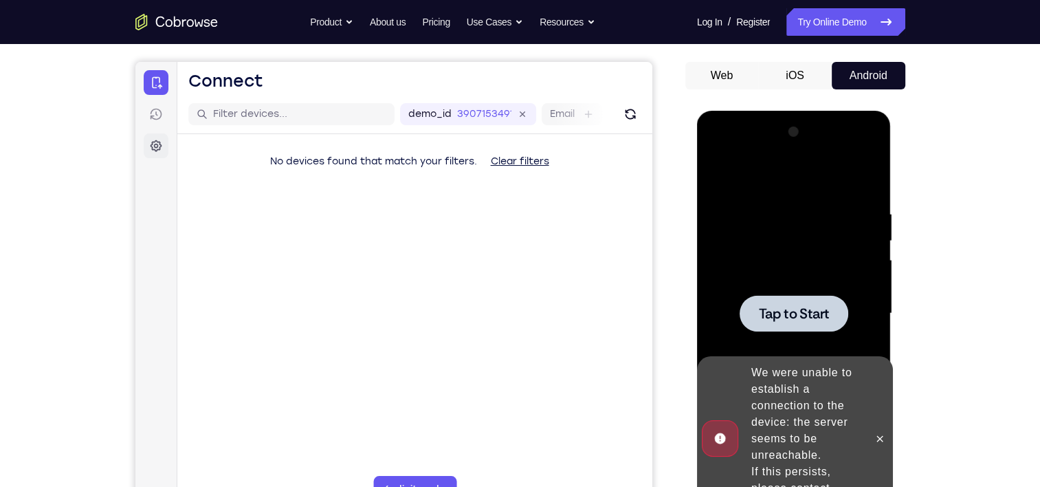
click at [158, 145] on icon at bounding box center [155, 146] width 14 height 14
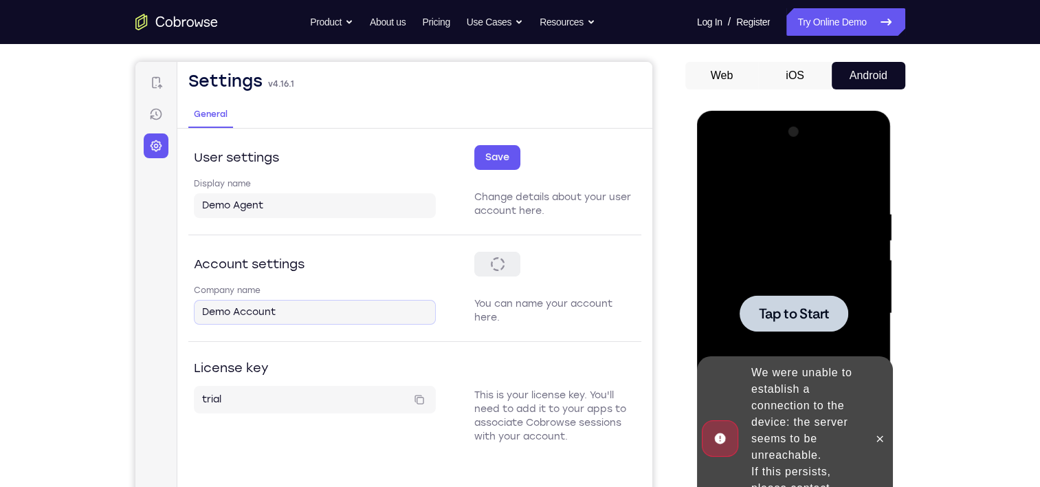
click at [285, 321] on div "Demo Account" at bounding box center [314, 312] width 242 height 25
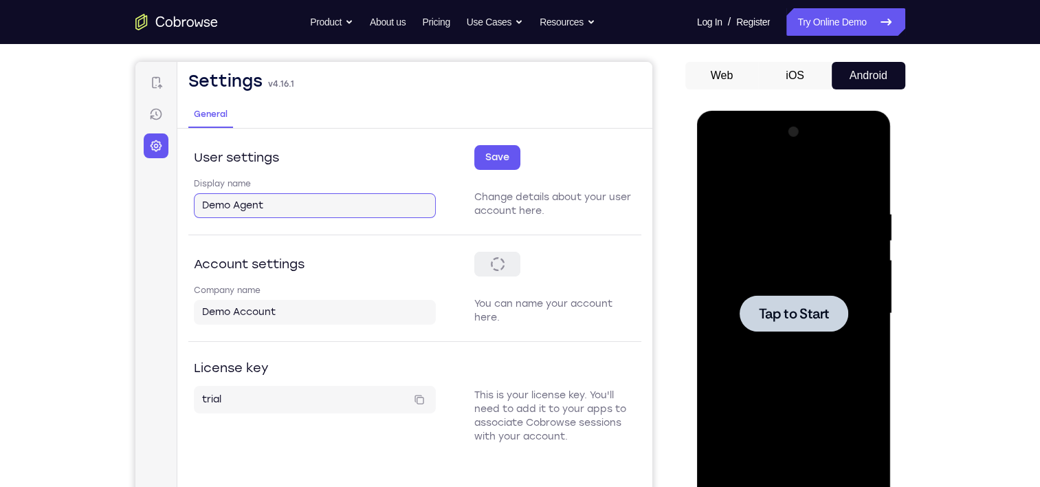
click at [361, 205] on input "Demo Agent" at bounding box center [313, 206] width 225 height 14
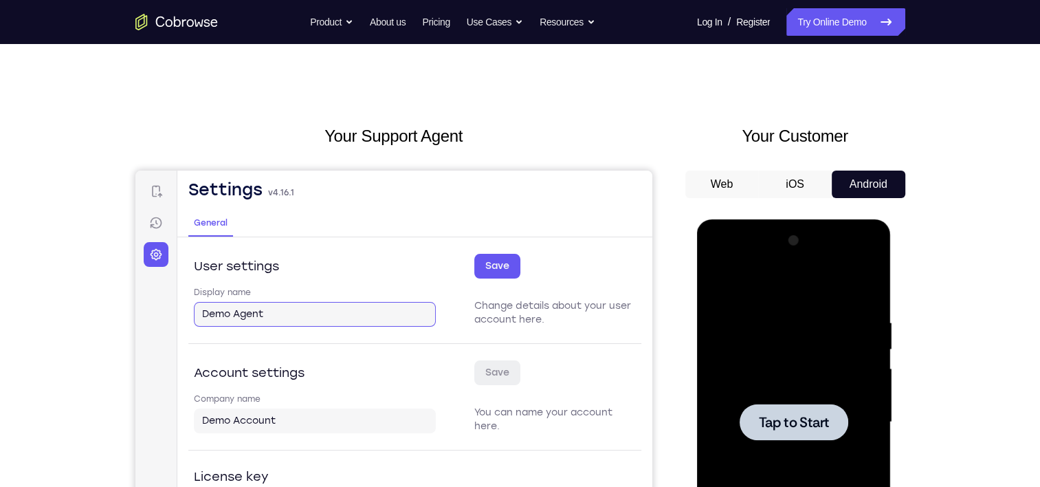
scroll to position [0, 0]
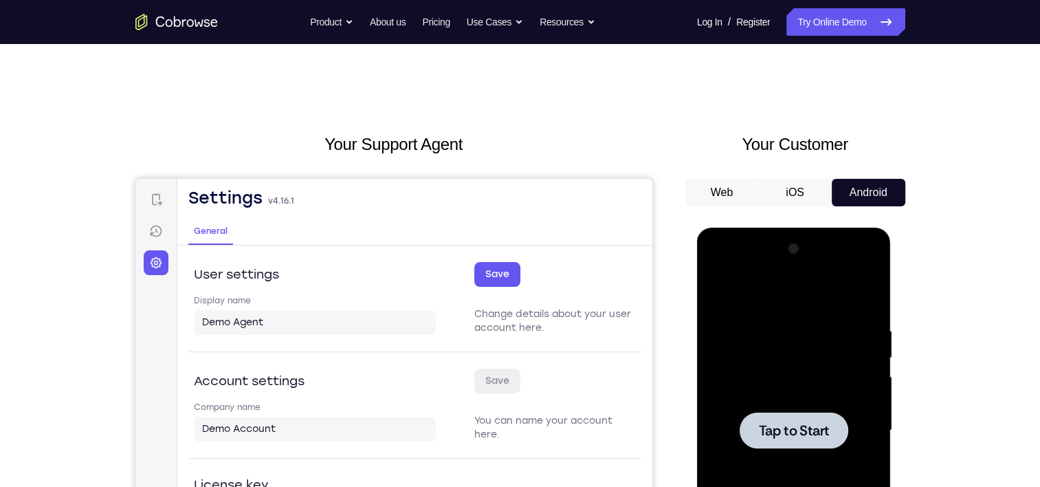
click at [710, 215] on div "Web iOS Android" at bounding box center [795, 409] width 220 height 461
click at [712, 203] on button "Web" at bounding box center [722, 192] width 74 height 27
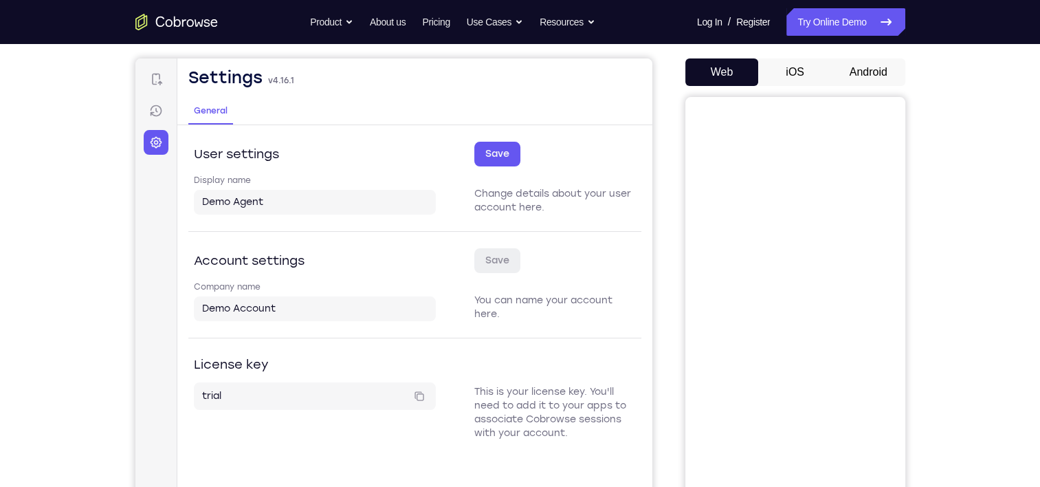
scroll to position [121, 0]
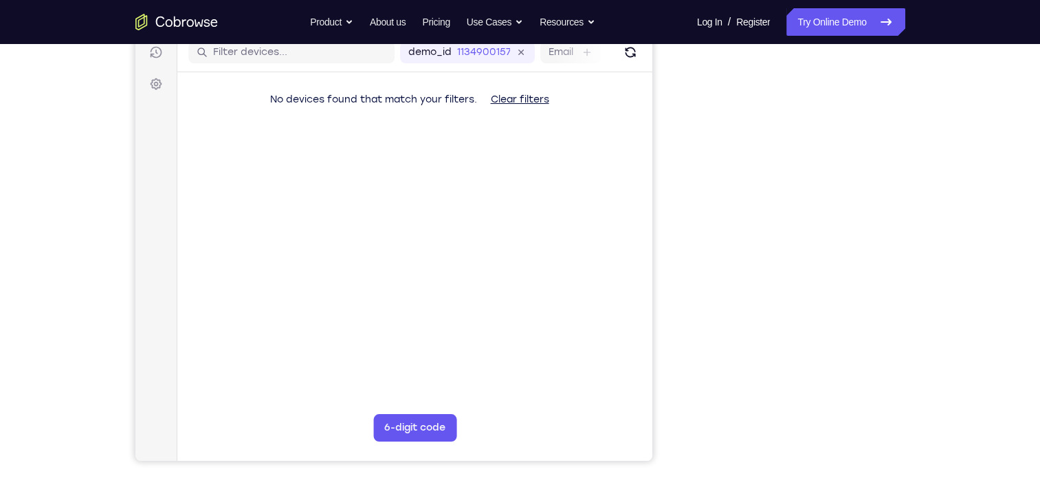
scroll to position [63, 0]
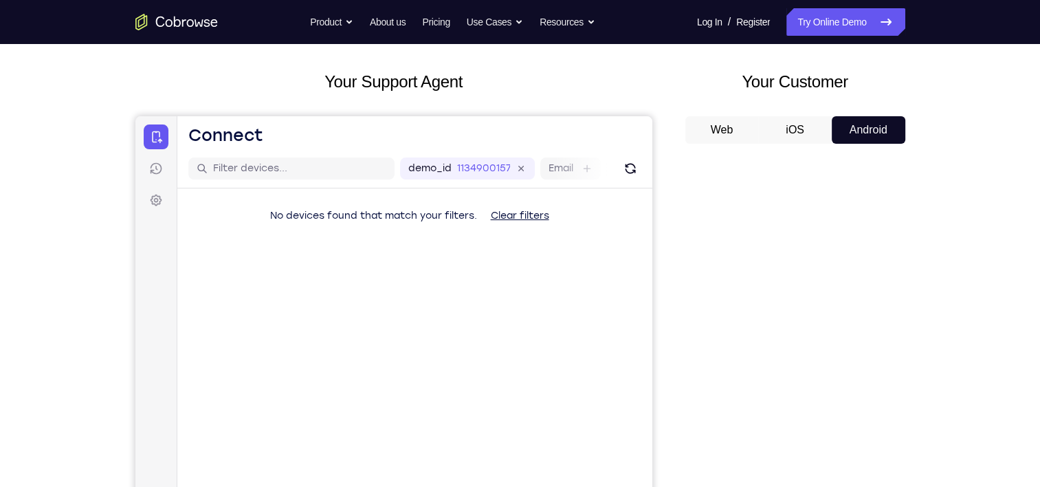
click at [794, 129] on button "iOS" at bounding box center [795, 129] width 74 height 27
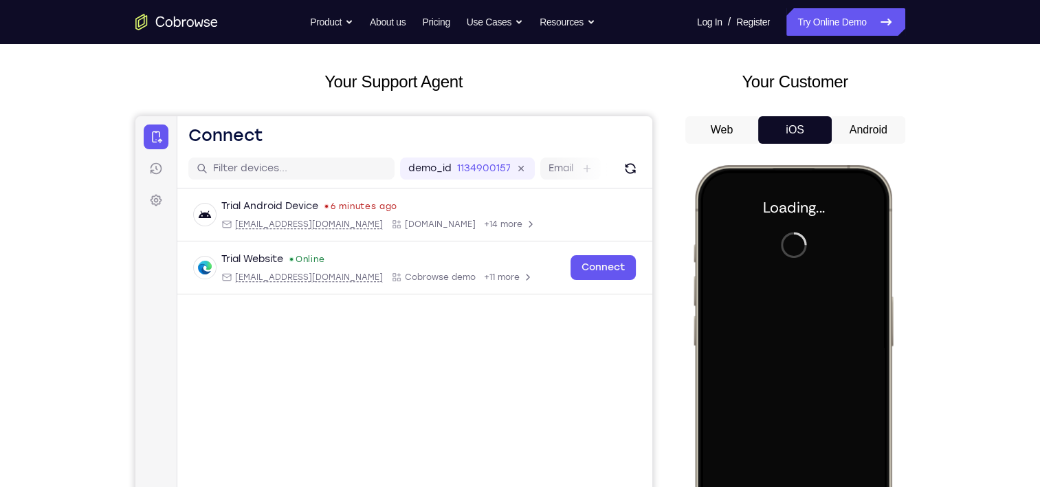
scroll to position [0, 0]
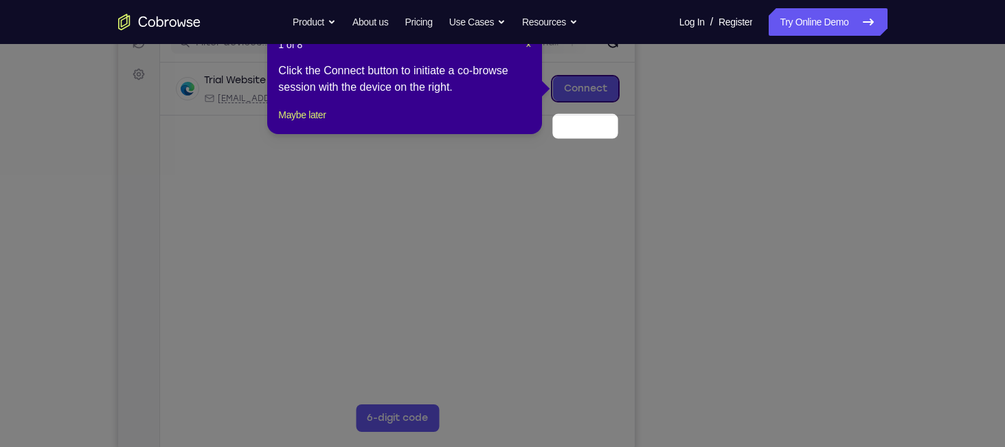
scroll to position [150, 0]
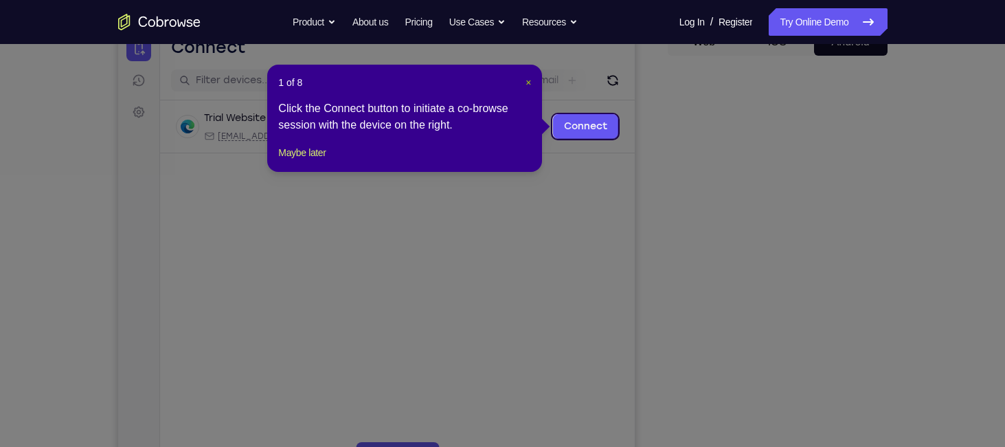
click at [529, 79] on span "×" at bounding box center [528, 82] width 5 height 11
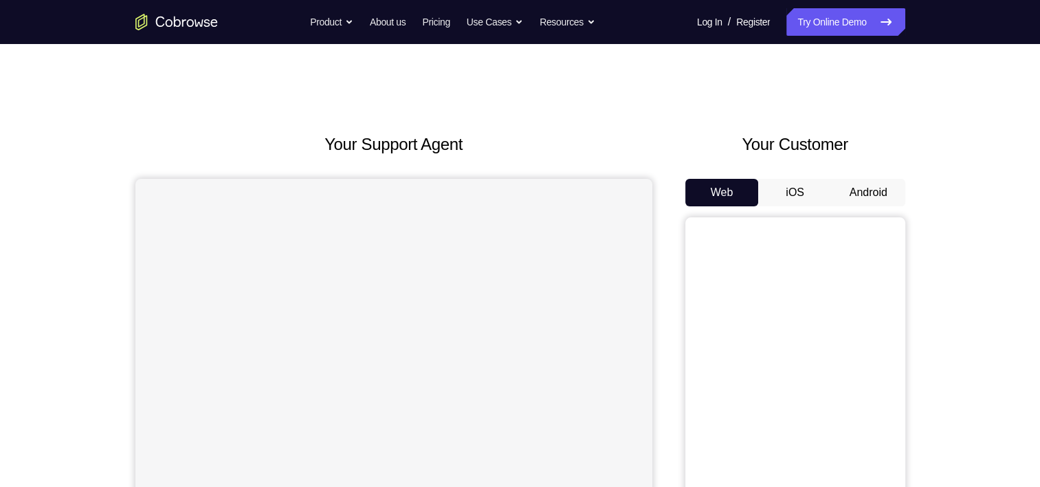
click at [858, 194] on button "Android" at bounding box center [869, 192] width 74 height 27
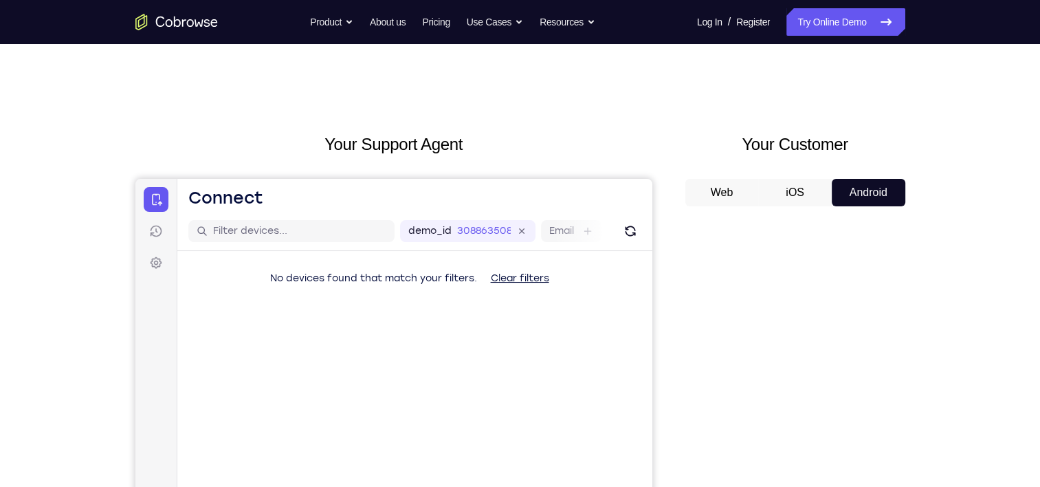
click at [792, 187] on button "iOS" at bounding box center [795, 192] width 74 height 27
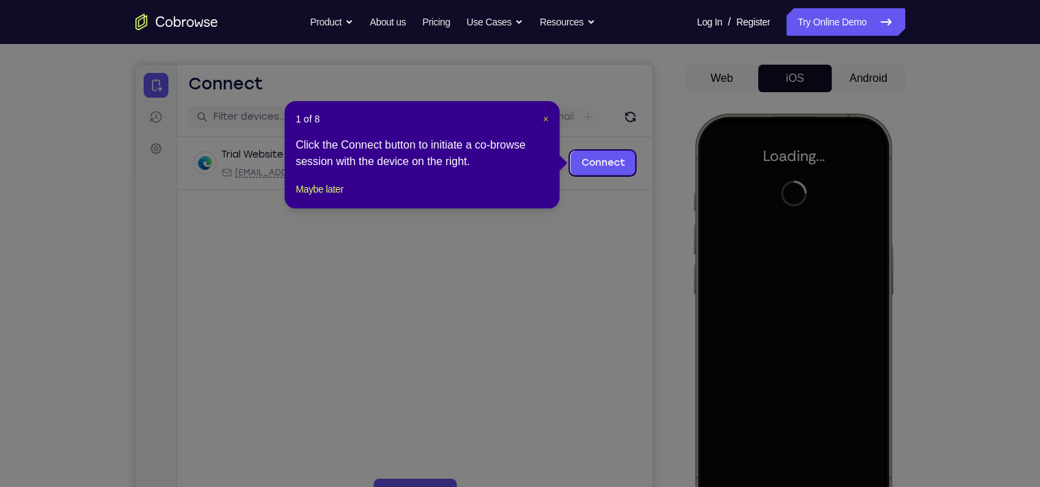
click at [544, 118] on span "×" at bounding box center [545, 118] width 5 height 11
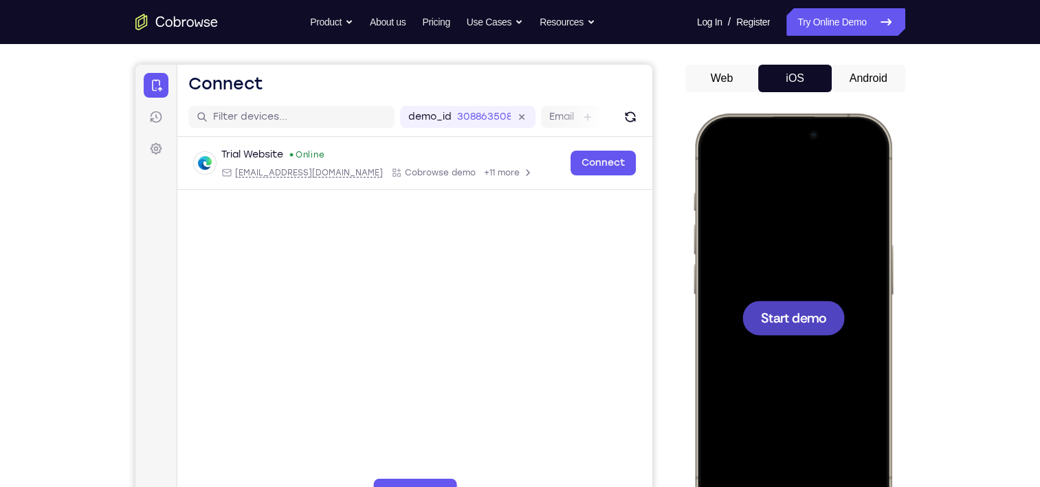
click at [865, 85] on button "Android" at bounding box center [869, 78] width 74 height 27
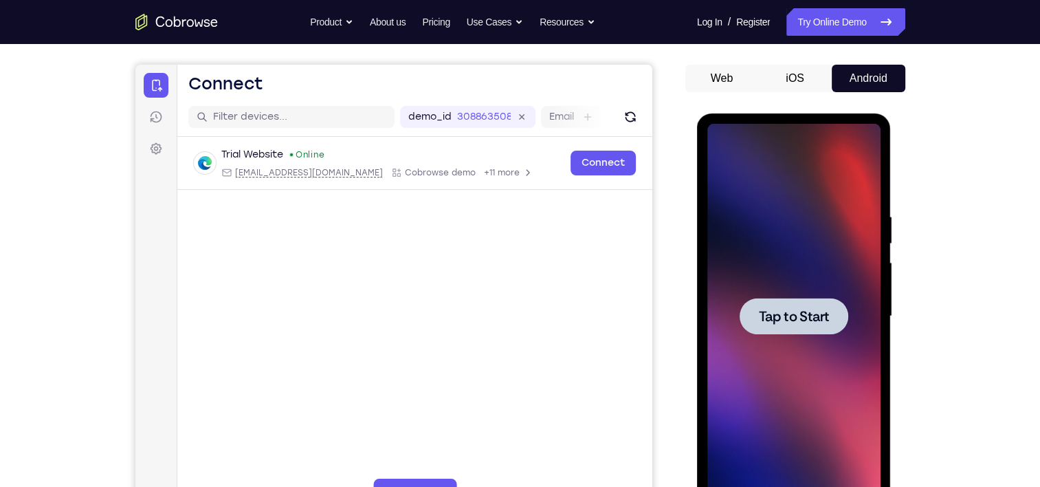
click at [822, 291] on div at bounding box center [793, 316] width 173 height 385
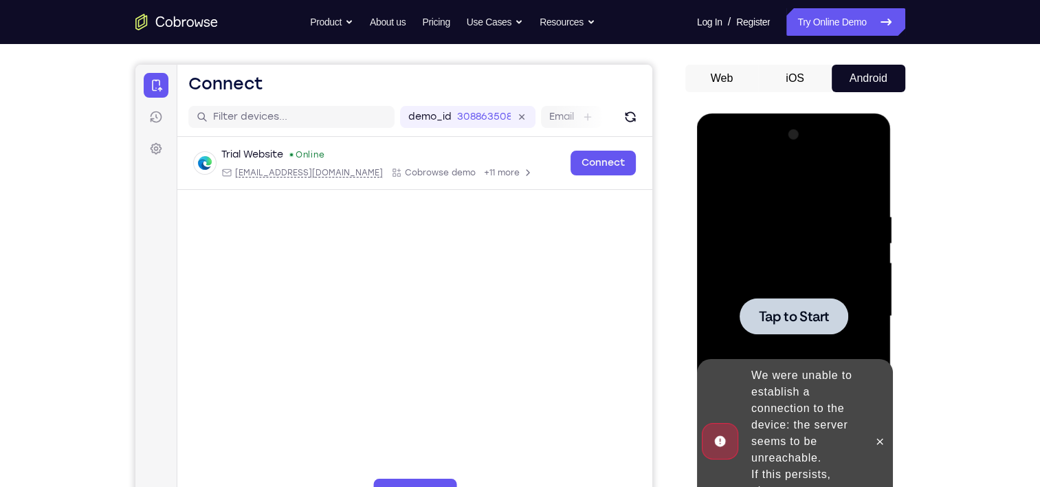
click at [761, 315] on span "Tap to Start" at bounding box center [794, 316] width 70 height 14
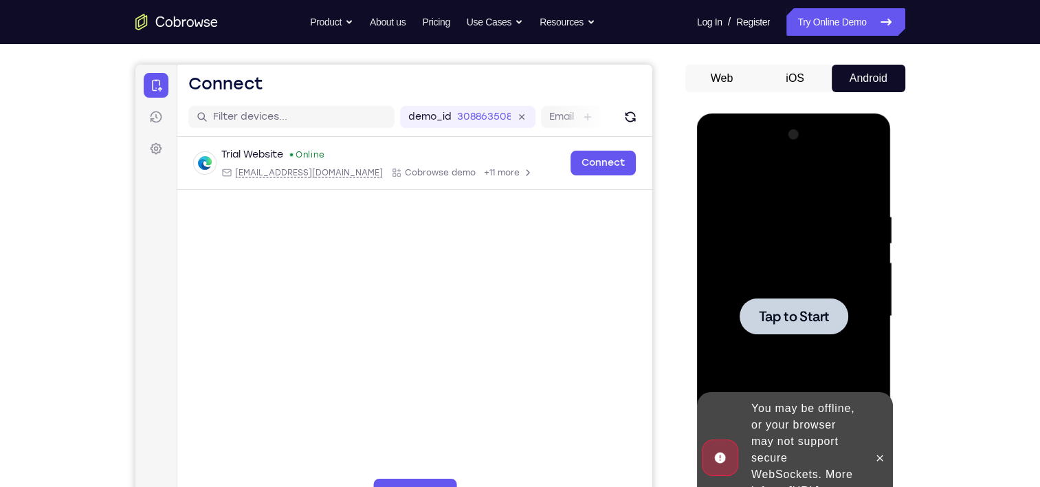
click at [799, 282] on div at bounding box center [793, 316] width 173 height 385
click at [748, 312] on div at bounding box center [793, 316] width 109 height 36
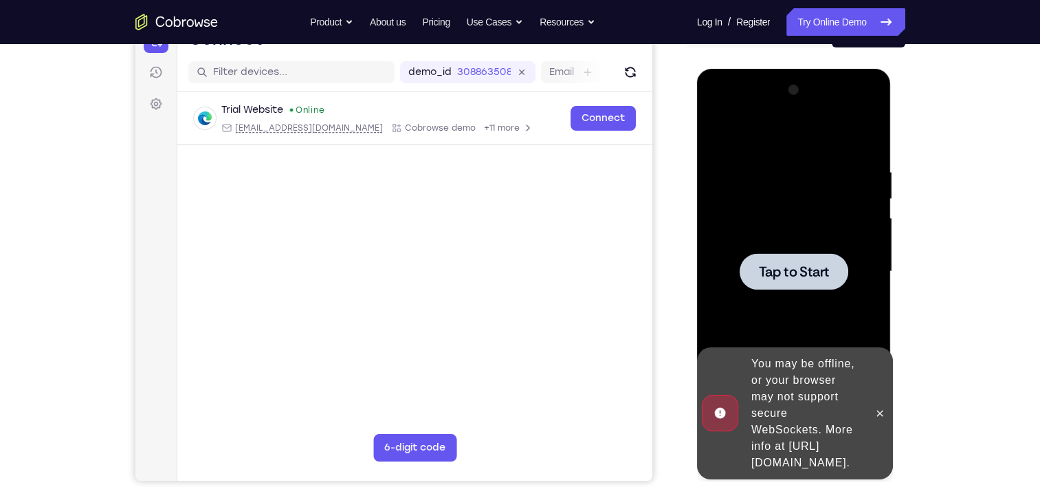
scroll to position [159, 0]
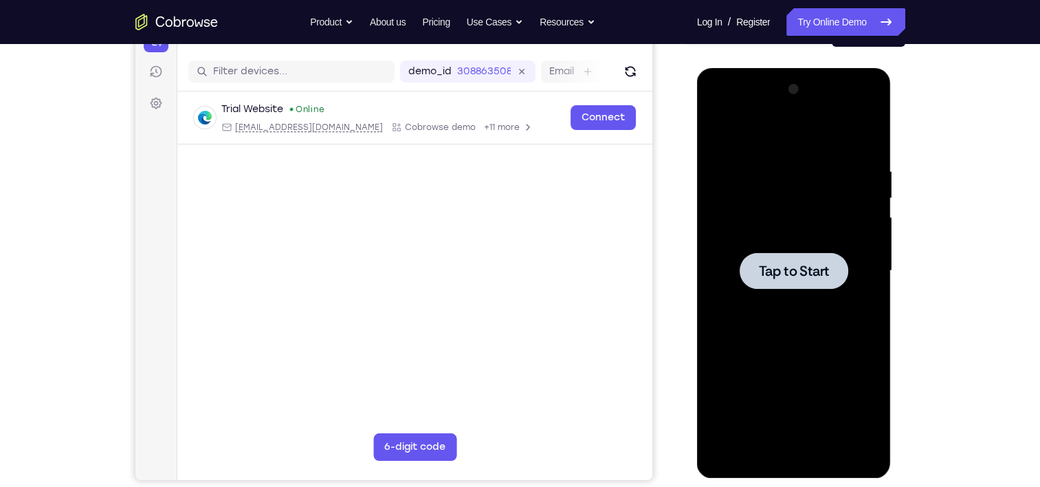
click at [817, 265] on span "Tap to Start" at bounding box center [794, 271] width 70 height 14
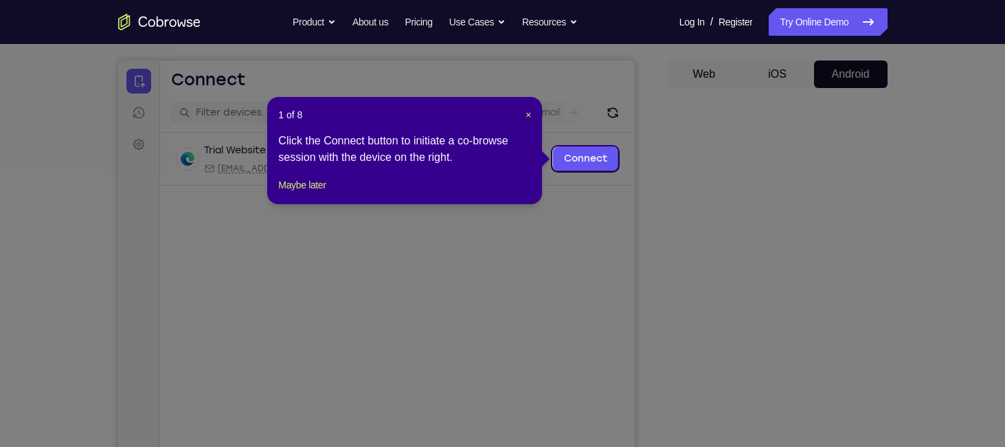
click at [533, 115] on div "1 of 8 × Click the Connect button to initiate a co-browse session with the devi…" at bounding box center [404, 150] width 275 height 107
drag, startPoint x: 533, startPoint y: 115, endPoint x: 524, endPoint y: 111, distance: 10.1
click at [524, 111] on div "1 of 8 × Click the Connect button to initiate a co-browse session with the devi…" at bounding box center [404, 150] width 275 height 107
click at [526, 113] on span "×" at bounding box center [528, 114] width 5 height 11
